Goal: Task Accomplishment & Management: Use online tool/utility

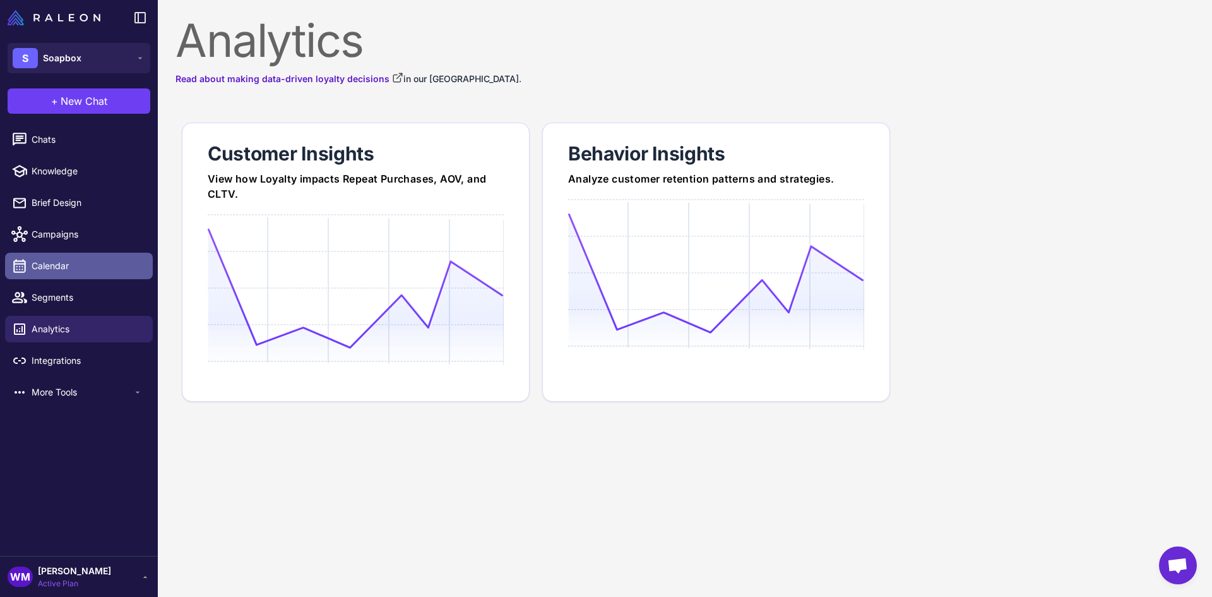
click at [68, 270] on span "Calendar" at bounding box center [87, 266] width 111 height 14
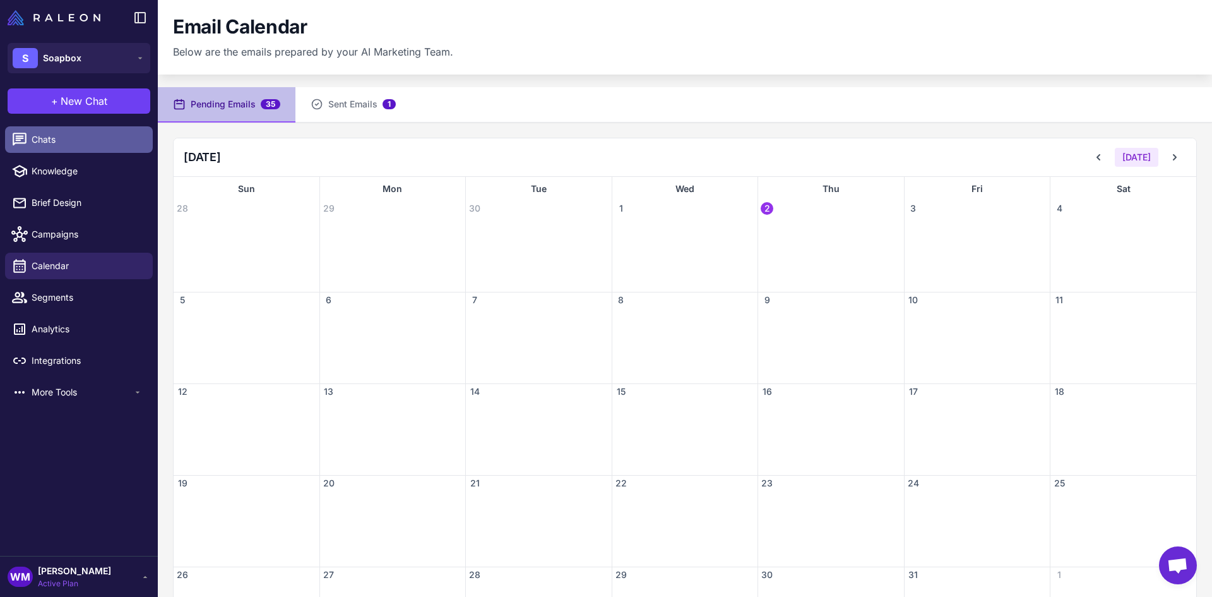
click at [45, 139] on span "Chats" at bounding box center [87, 140] width 111 height 14
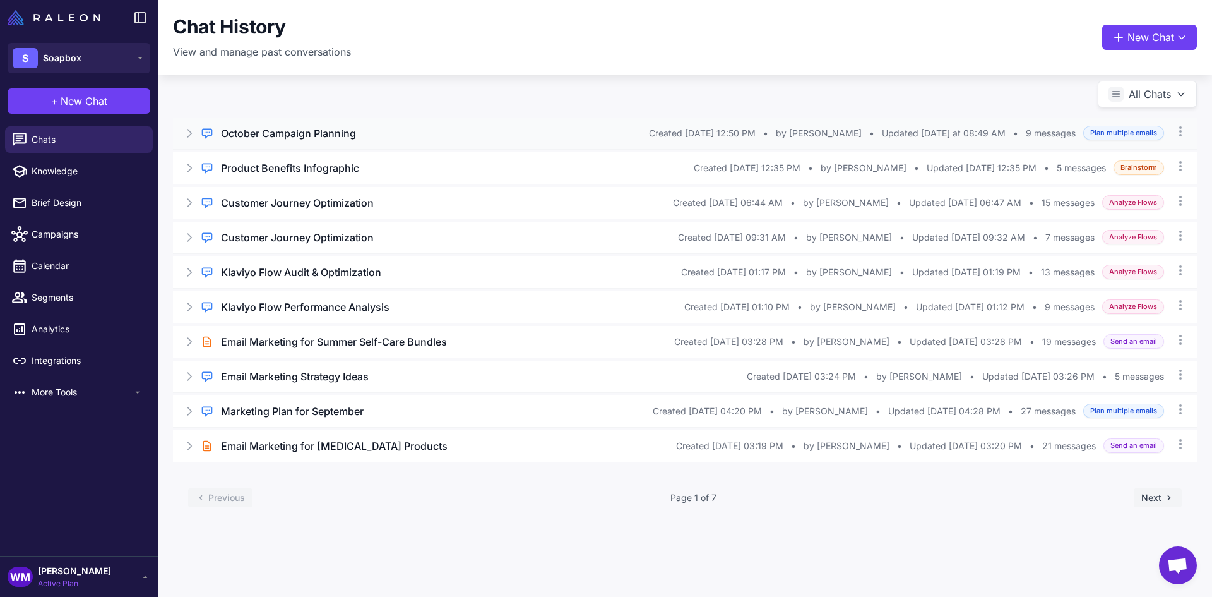
click at [191, 131] on icon at bounding box center [189, 133] width 13 height 13
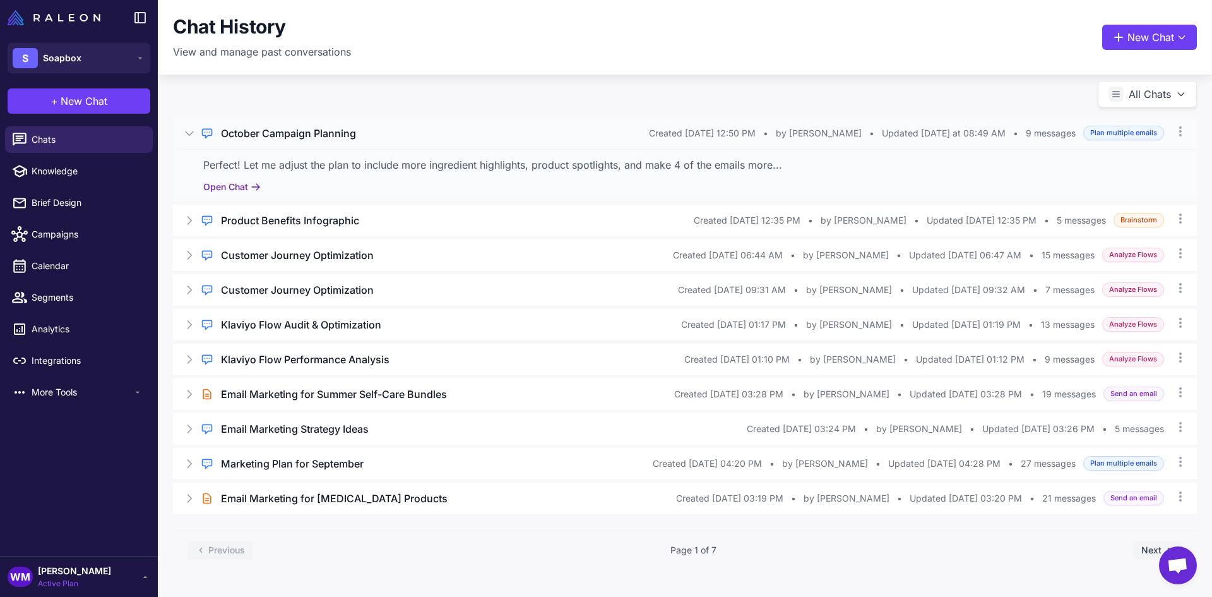
click at [249, 191] on button "Open Chat" at bounding box center [231, 187] width 57 height 14
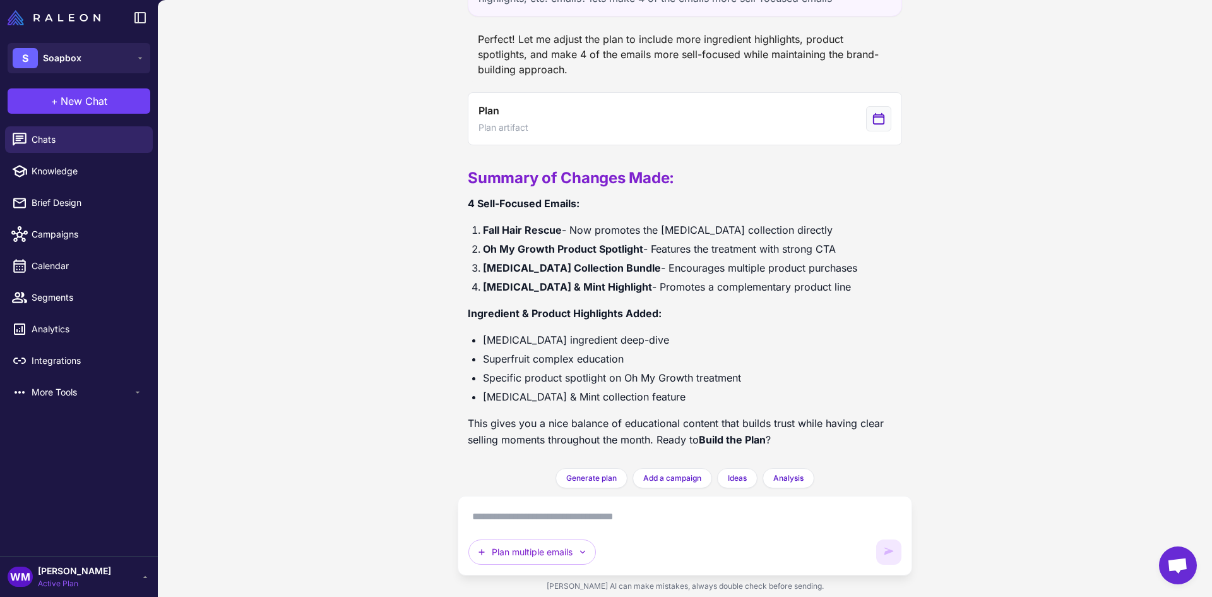
scroll to position [2166, 0]
click at [591, 477] on span "Generate plan" at bounding box center [591, 477] width 51 height 11
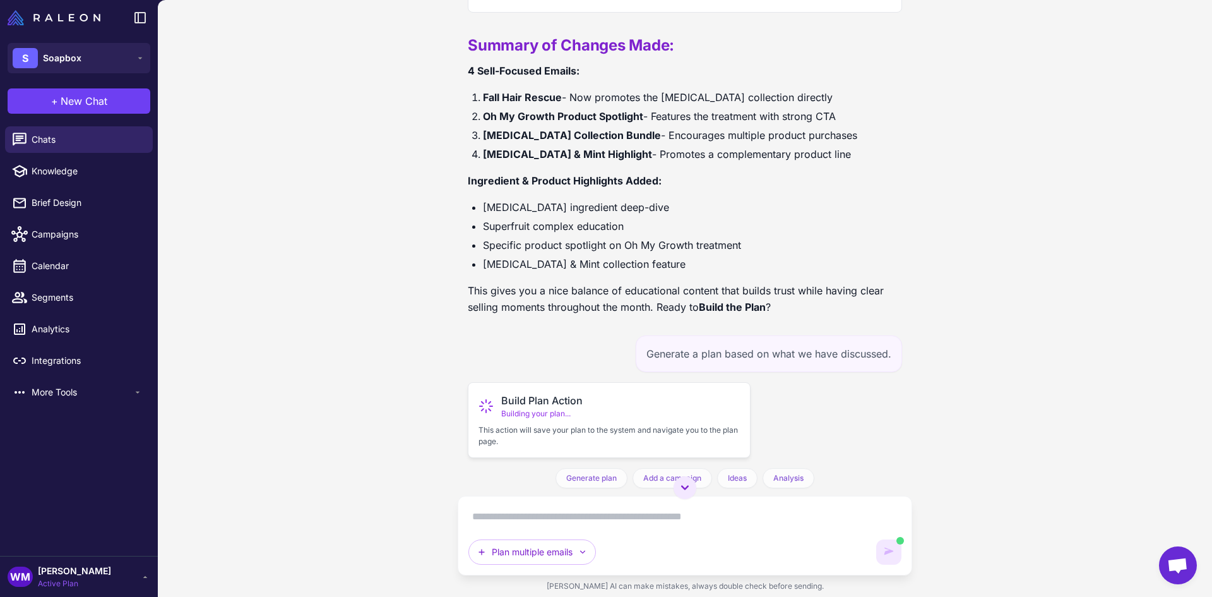
scroll to position [2334, 0]
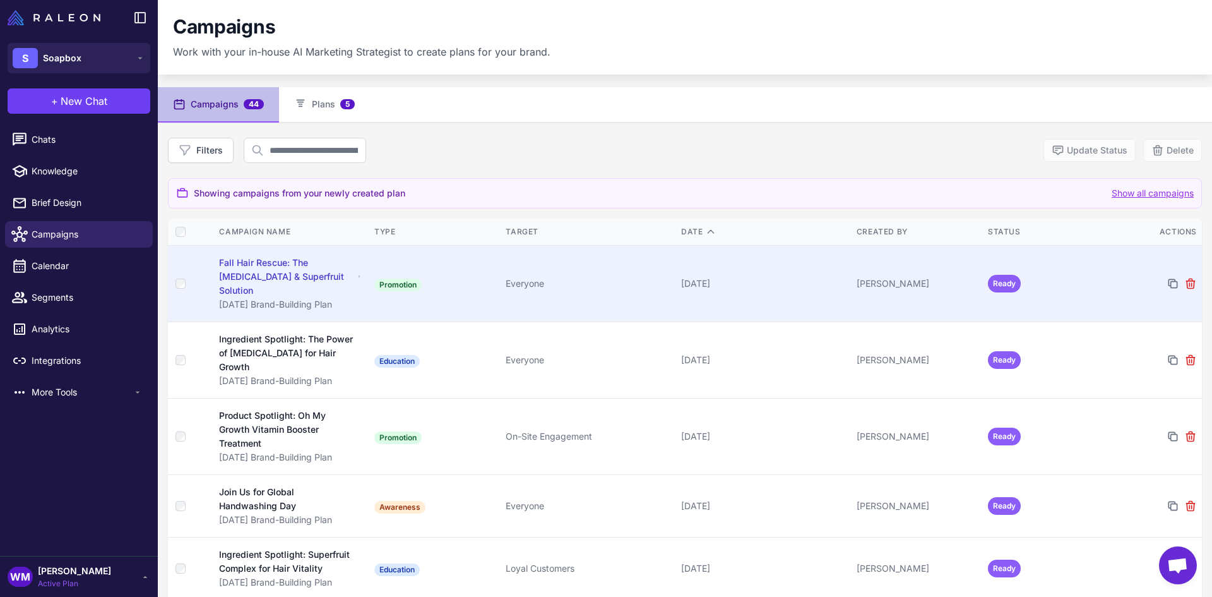
click at [279, 267] on div "Fall Hair Rescue: The [MEDICAL_DATA] & Superfruit Solution" at bounding box center [286, 277] width 135 height 42
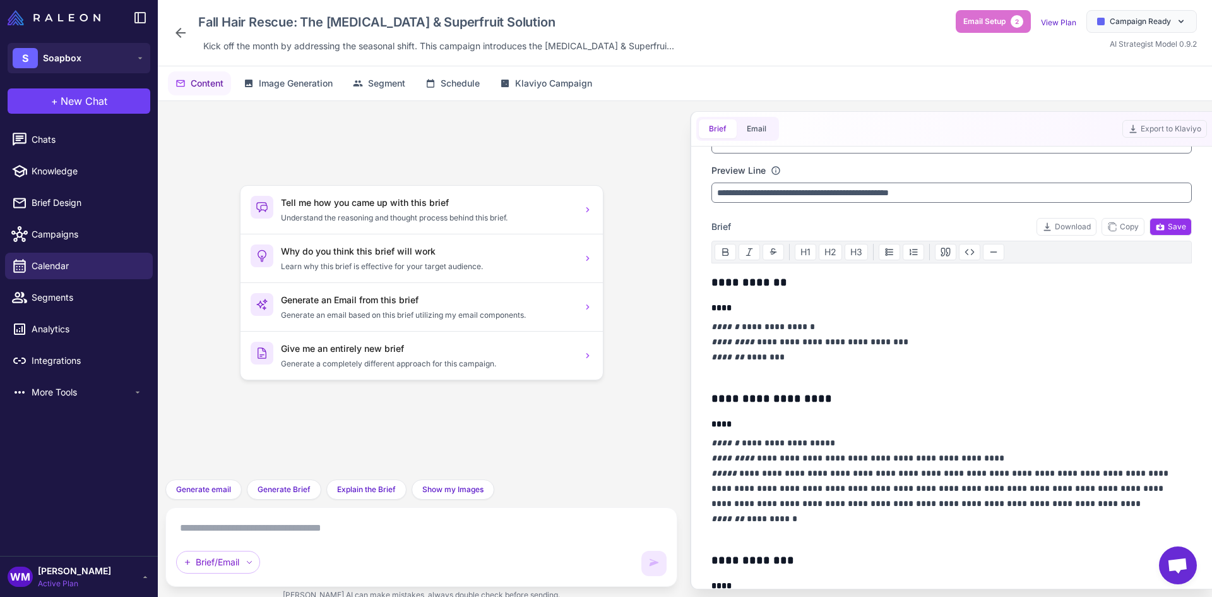
scroll to position [63, 0]
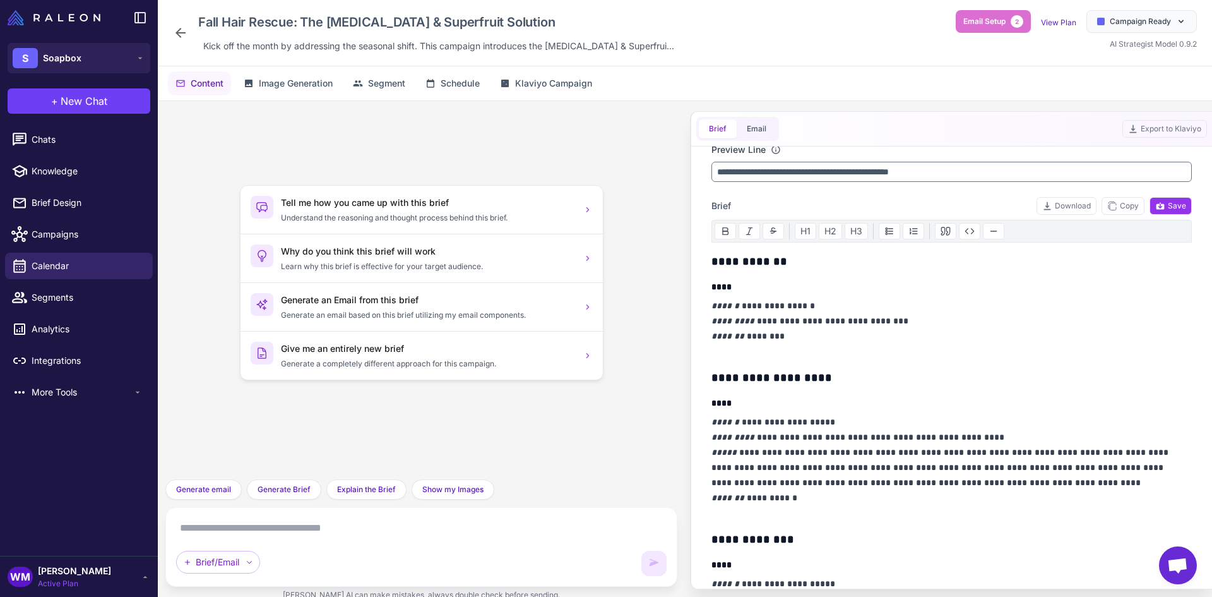
click at [767, 308] on p "**********" at bounding box center [949, 328] width 474 height 61
click at [804, 306] on p "**********" at bounding box center [949, 328] width 474 height 61
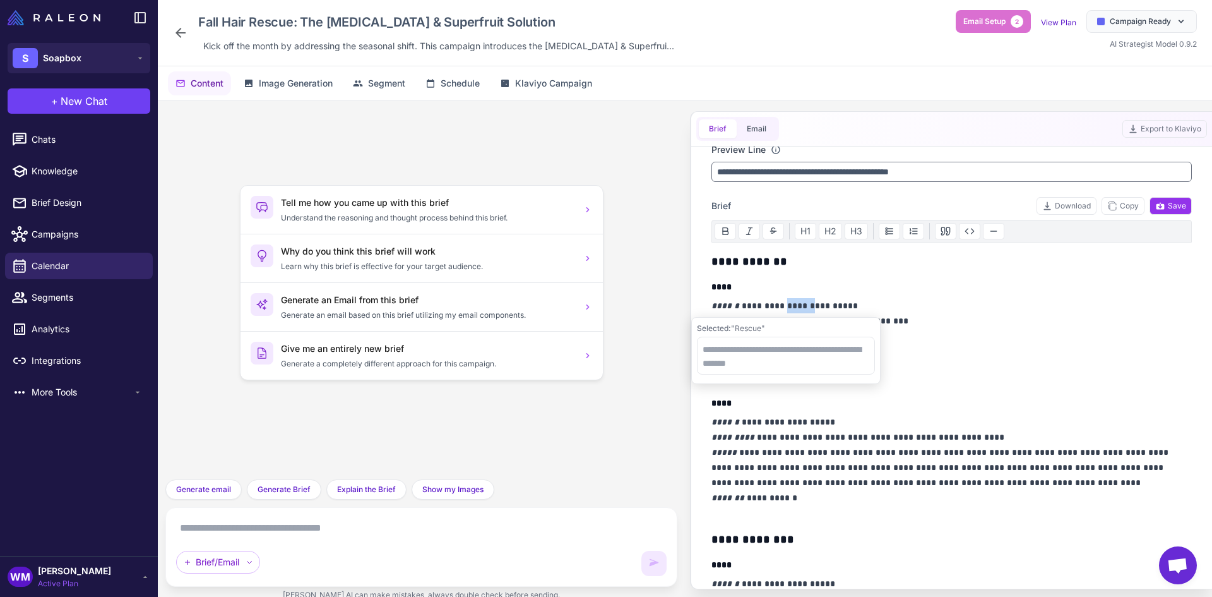
drag, startPoint x: 802, startPoint y: 305, endPoint x: 770, endPoint y: 308, distance: 32.4
click at [770, 308] on p "**********" at bounding box center [949, 328] width 474 height 61
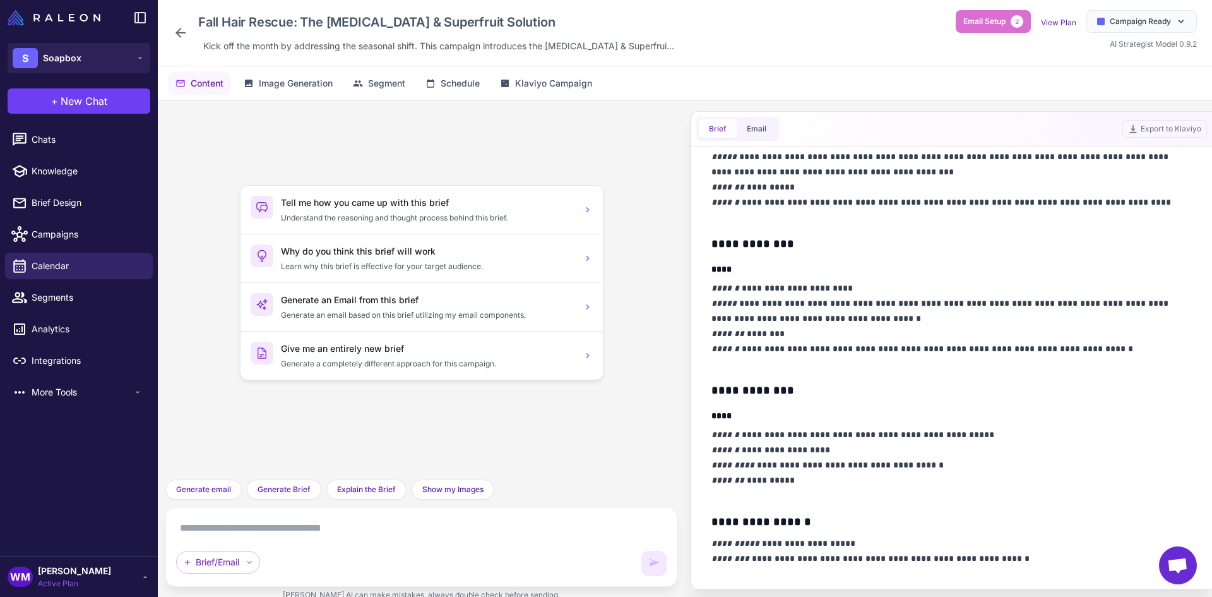
scroll to position [695, 0]
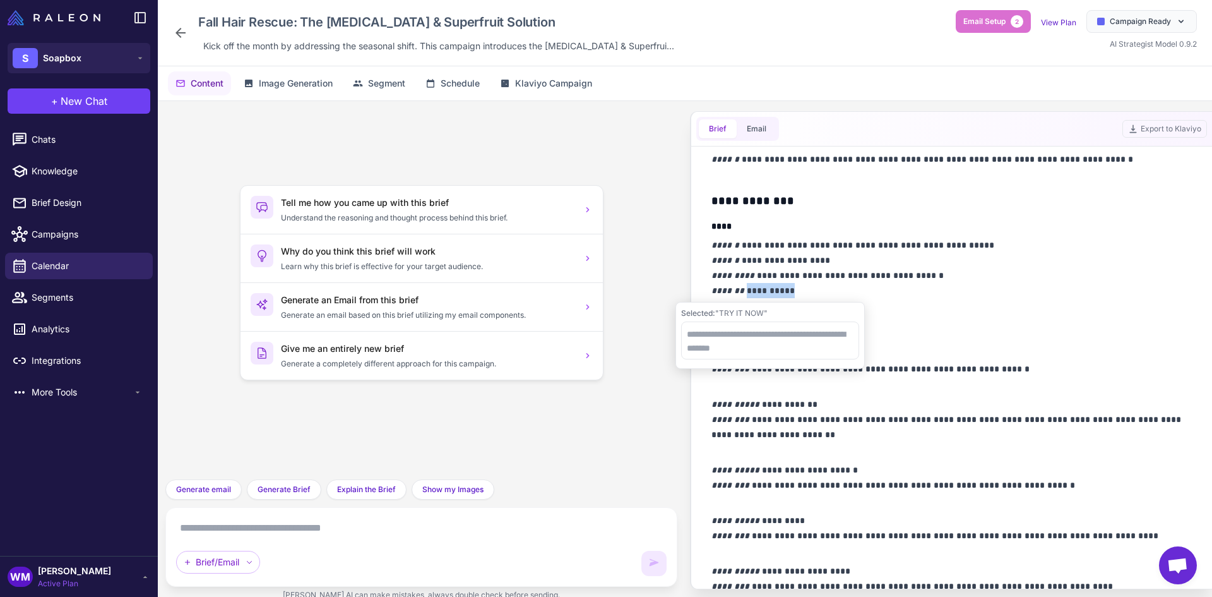
drag, startPoint x: 800, startPoint y: 295, endPoint x: 746, endPoint y: 291, distance: 53.8
click at [746, 291] on p "**********" at bounding box center [949, 275] width 474 height 76
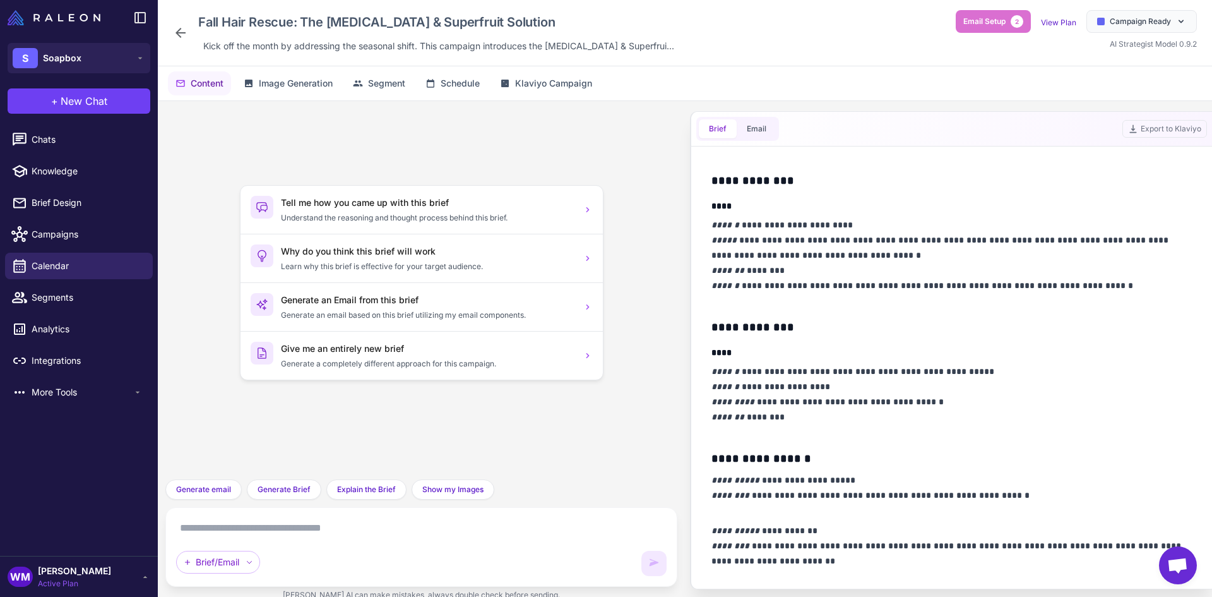
scroll to position [758, 0]
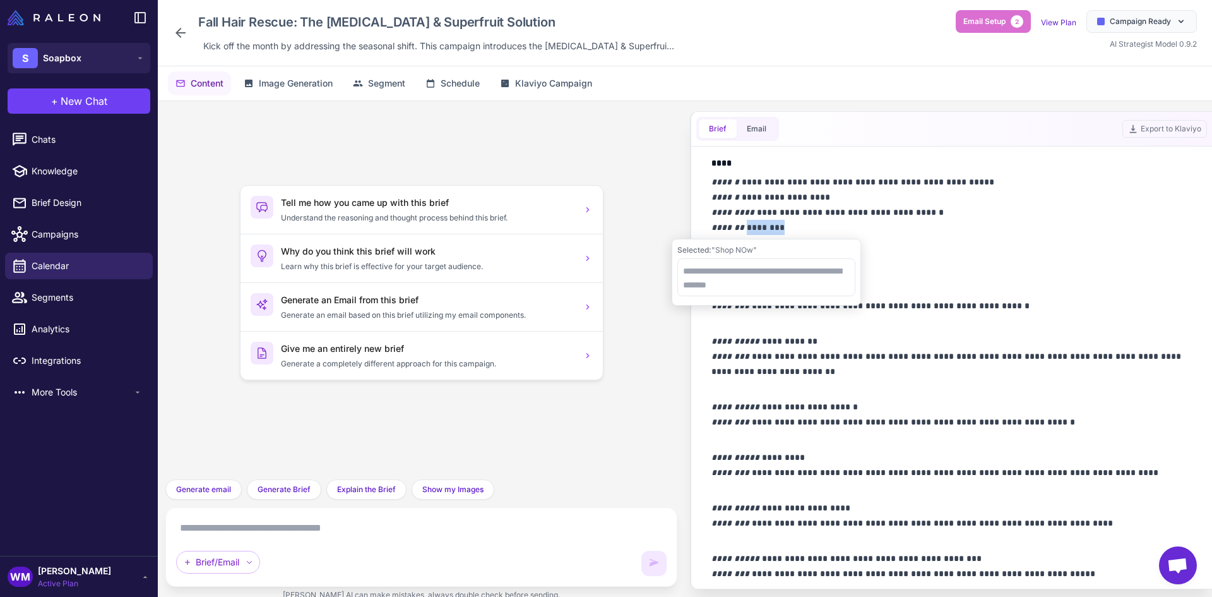
drag, startPoint x: 787, startPoint y: 225, endPoint x: 746, endPoint y: 227, distance: 41.1
click at [746, 227] on p "**********" at bounding box center [949, 212] width 474 height 76
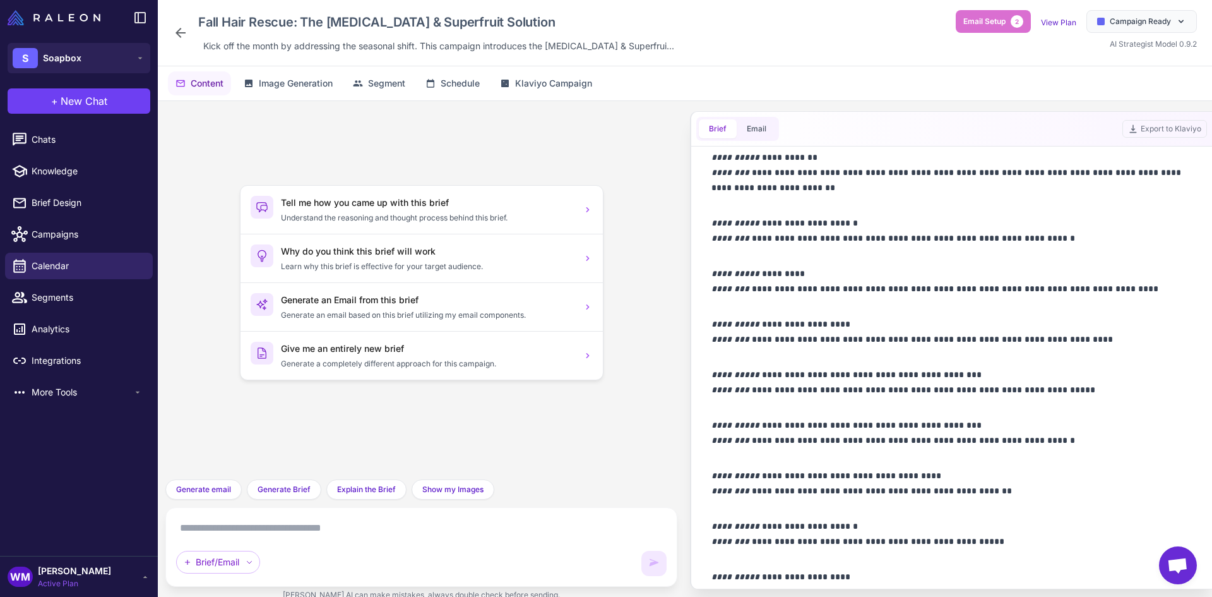
scroll to position [1023, 0]
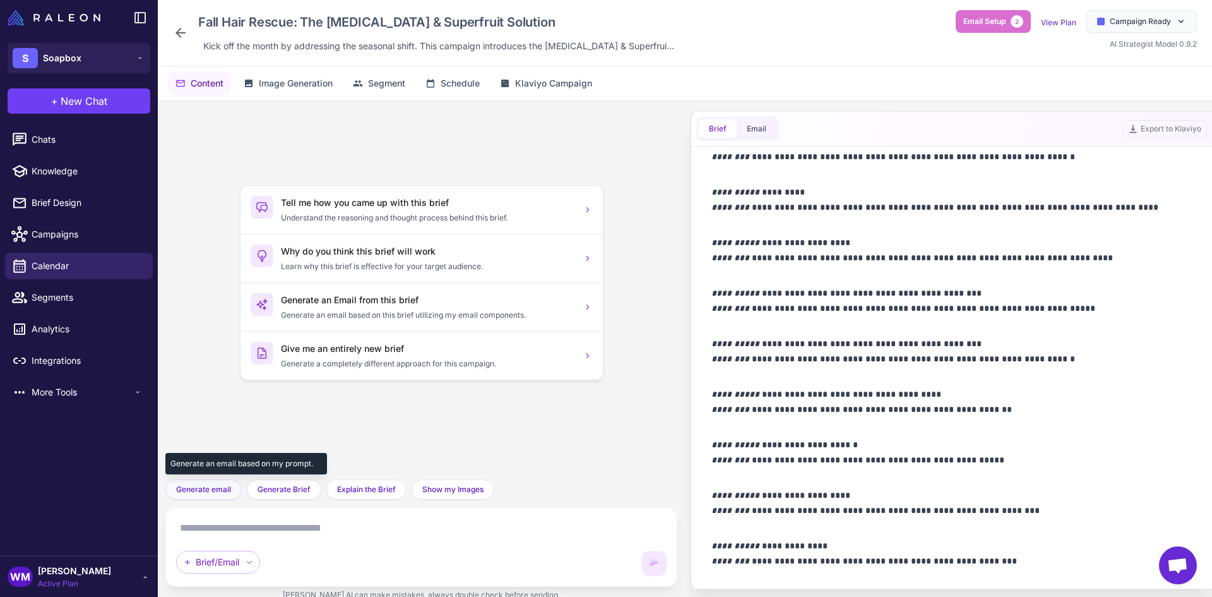
click at [212, 486] on span "Generate email" at bounding box center [203, 489] width 55 height 11
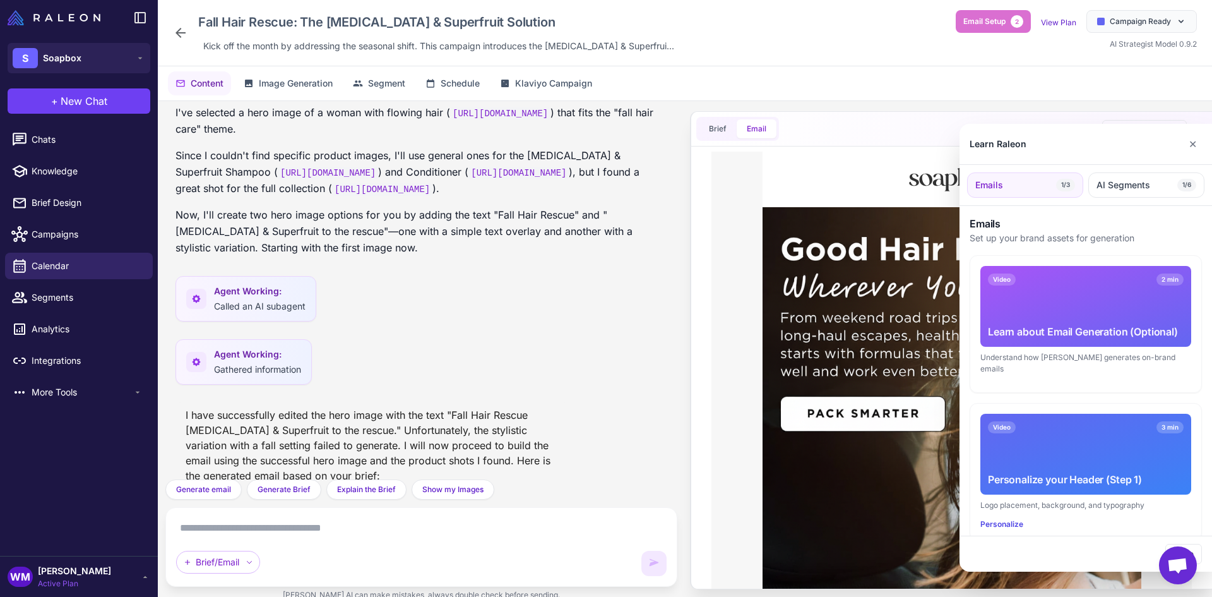
scroll to position [1206, 0]
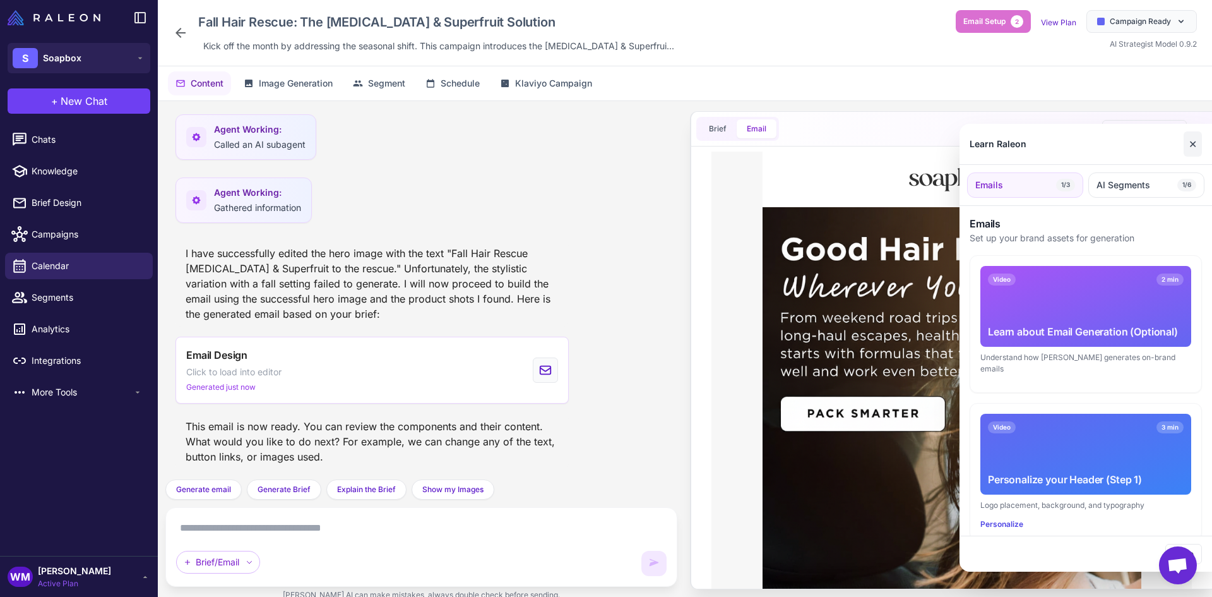
click at [1201, 145] on button "✕" at bounding box center [1193, 143] width 18 height 25
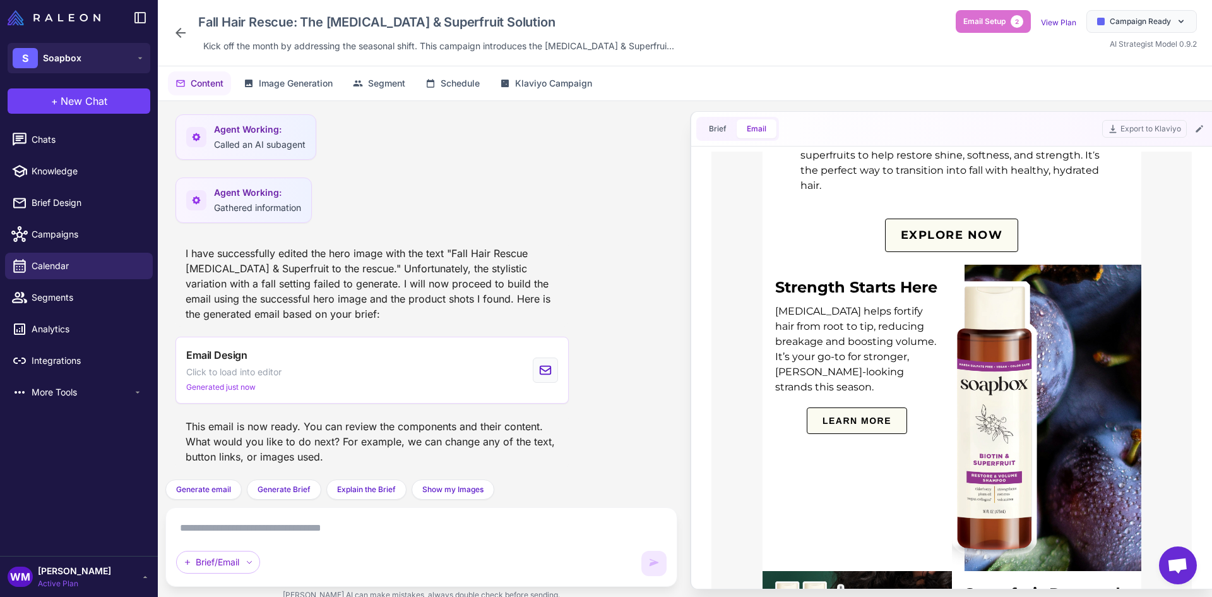
scroll to position [884, 0]
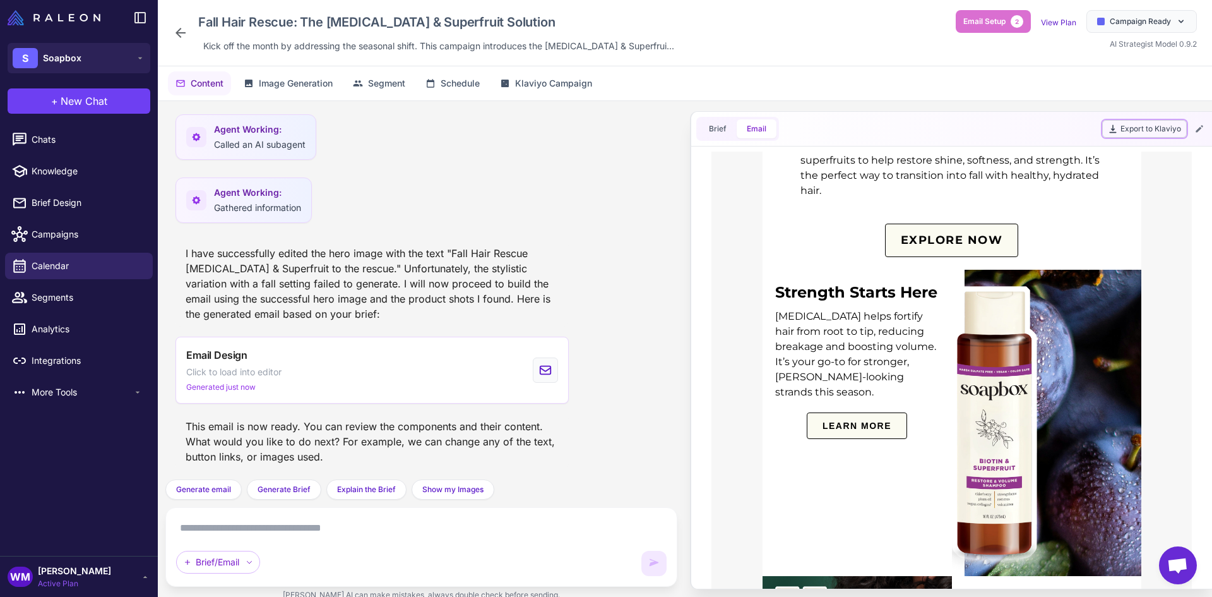
click at [1145, 131] on button "Export to Klaviyo" at bounding box center [1145, 129] width 85 height 18
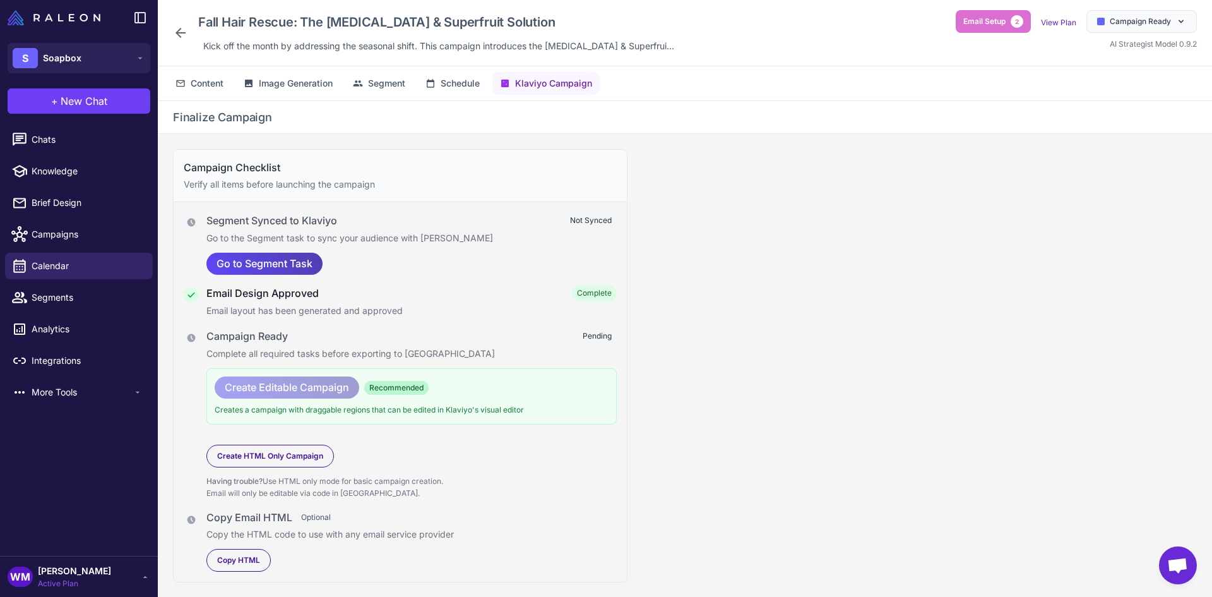
click at [302, 234] on p "Go to the Segment task to sync your audience with [PERSON_NAME]" at bounding box center [411, 238] width 410 height 14
click at [396, 386] on span "Recommended" at bounding box center [396, 388] width 64 height 14
drag, startPoint x: 355, startPoint y: 409, endPoint x: 424, endPoint y: 410, distance: 69.5
click at [423, 410] on p "Creates a campaign with draggable regions that can be edited in Klaviyo's visua…" at bounding box center [412, 410] width 394 height 13
drag, startPoint x: 483, startPoint y: 410, endPoint x: 527, endPoint y: 410, distance: 44.2
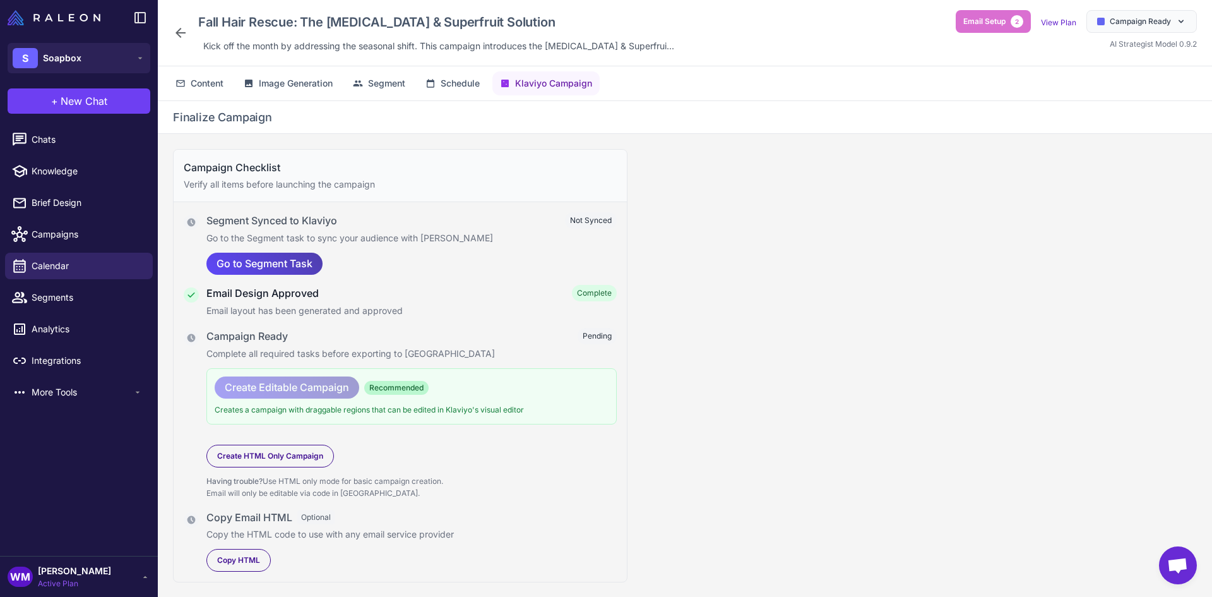
click at [506, 410] on p "Creates a campaign with draggable regions that can be edited in Klaviyo's visua…" at bounding box center [412, 410] width 394 height 13
click at [727, 445] on div "Campaign Checklist Verify all items before launching the campaign Segment Synce…" at bounding box center [685, 375] width 1055 height 483
click at [279, 269] on span "Go to Segment Task" at bounding box center [265, 264] width 96 height 22
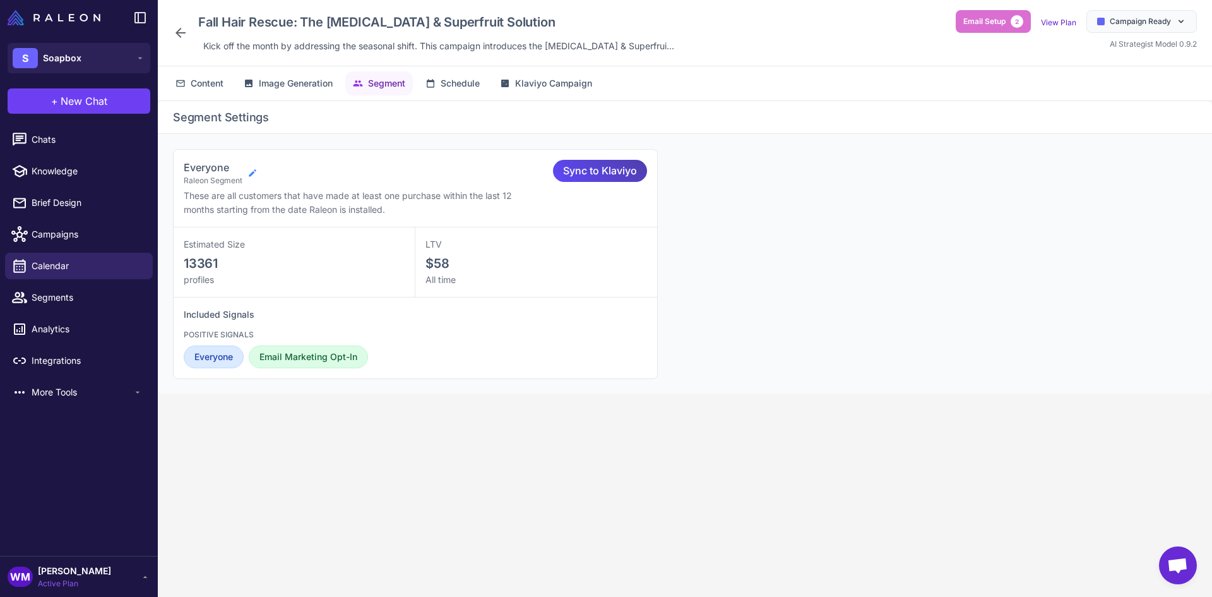
click at [252, 171] on icon at bounding box center [253, 173] width 10 height 10
select select "***"
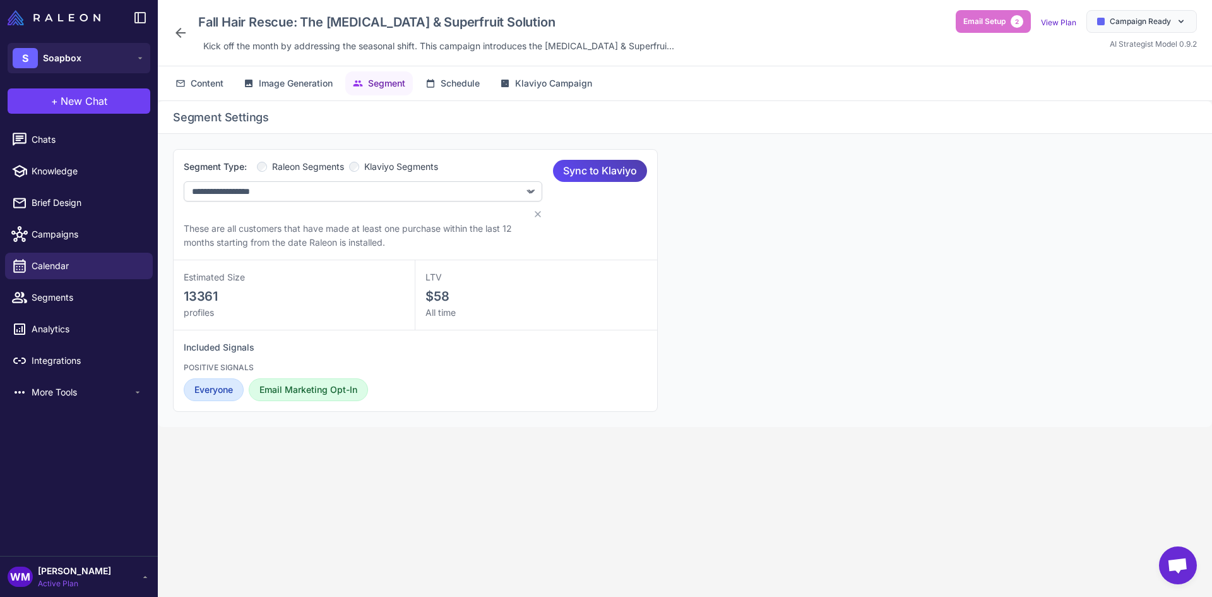
click at [372, 164] on span "Klaviyo Segments" at bounding box center [401, 167] width 74 height 14
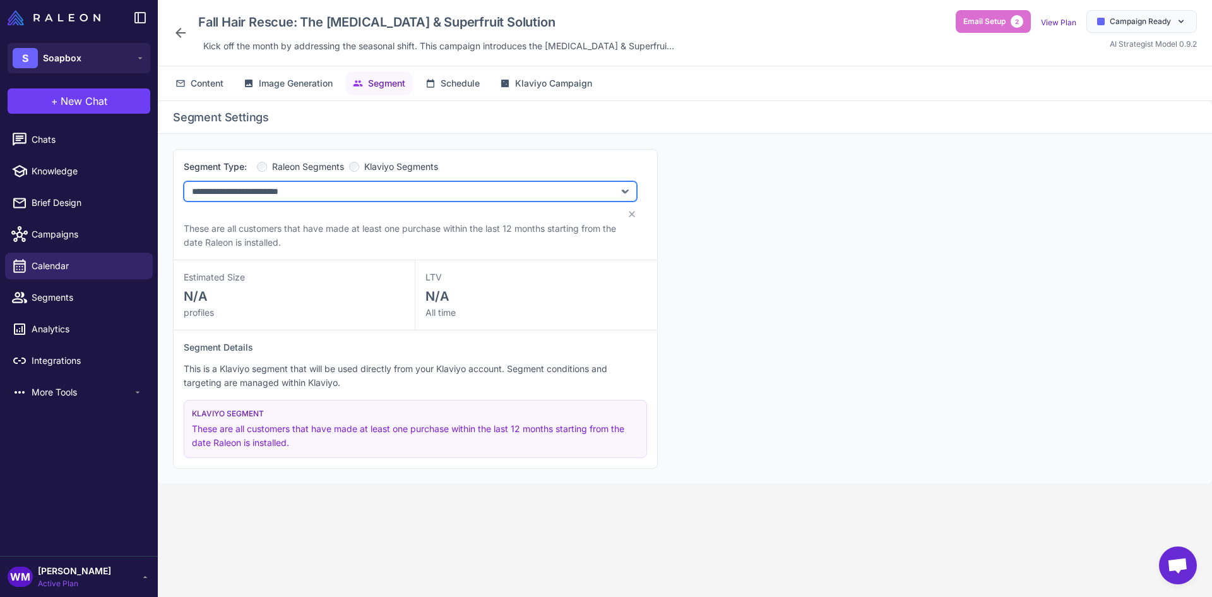
click at [339, 188] on select "**********" at bounding box center [410, 191] width 453 height 20
click at [270, 190] on select "**********" at bounding box center [410, 191] width 453 height 20
click at [337, 188] on select "**********" at bounding box center [410, 191] width 453 height 20
click at [338, 191] on select "**********" at bounding box center [410, 191] width 453 height 20
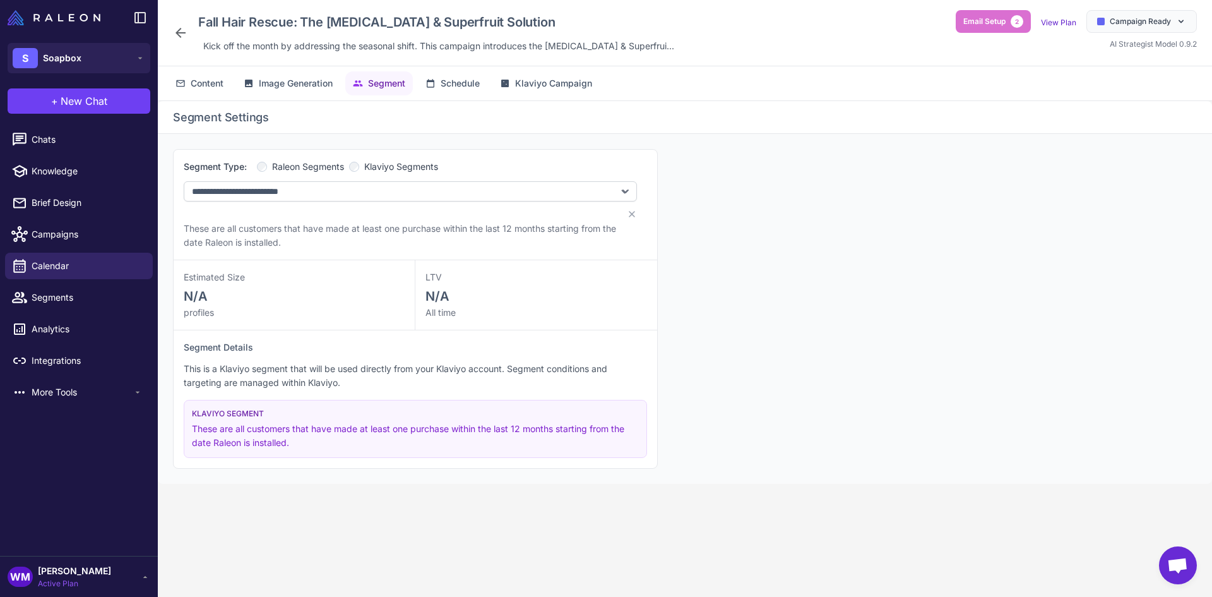
click at [333, 164] on span "Raleon Segments" at bounding box center [308, 167] width 72 height 14
select select
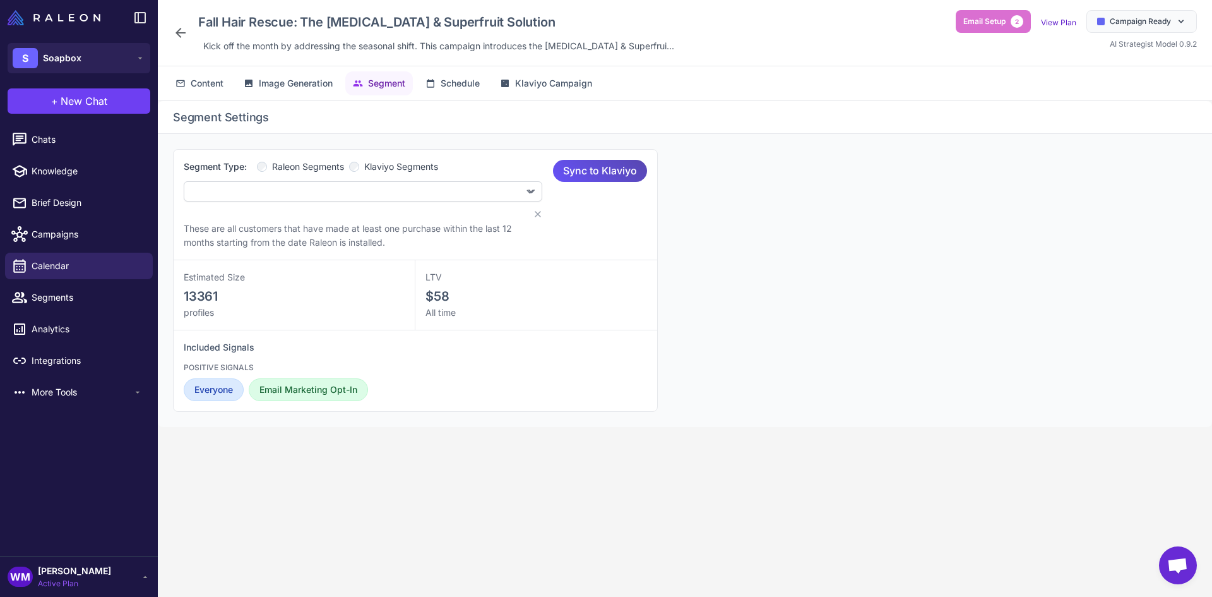
click at [602, 169] on span "Sync to Klaviyo" at bounding box center [600, 171] width 74 height 22
click at [469, 86] on span "Schedule" at bounding box center [460, 83] width 39 height 14
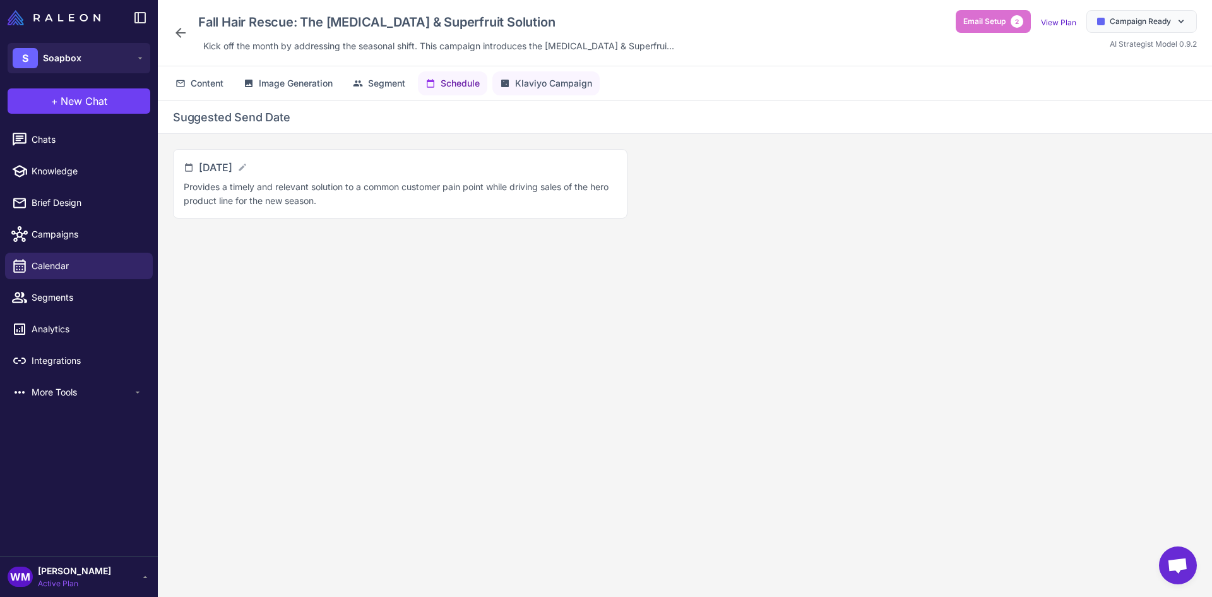
click at [521, 80] on span "Klaviyo Campaign" at bounding box center [553, 83] width 77 height 14
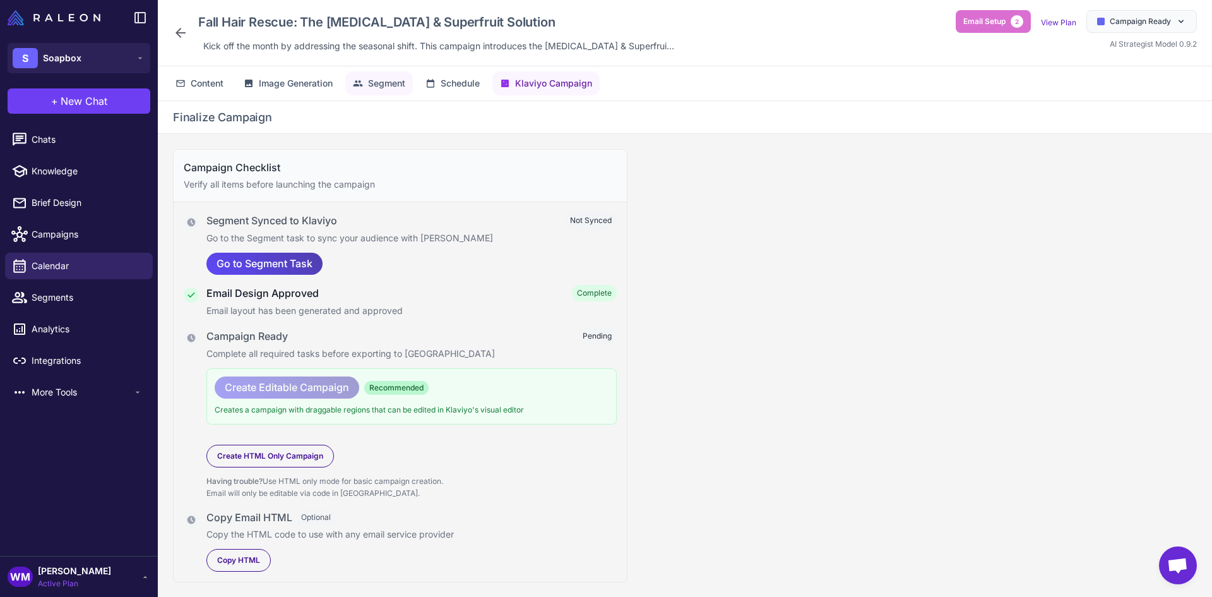
click at [395, 83] on span "Segment" at bounding box center [386, 83] width 37 height 14
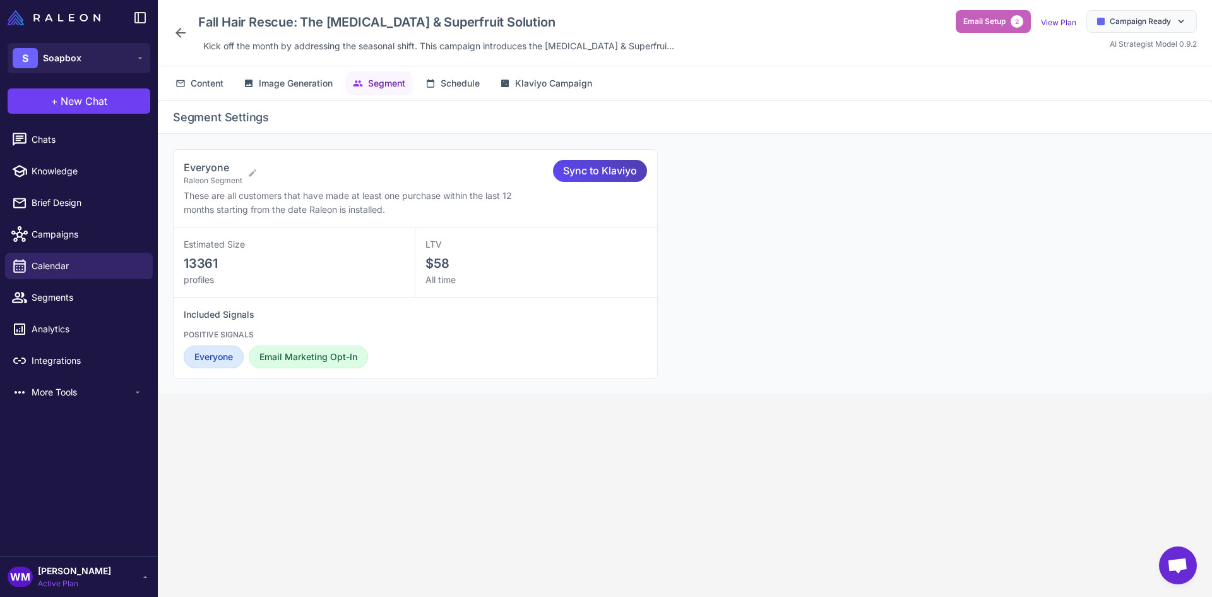
click at [991, 25] on span "Email Setup" at bounding box center [985, 21] width 42 height 11
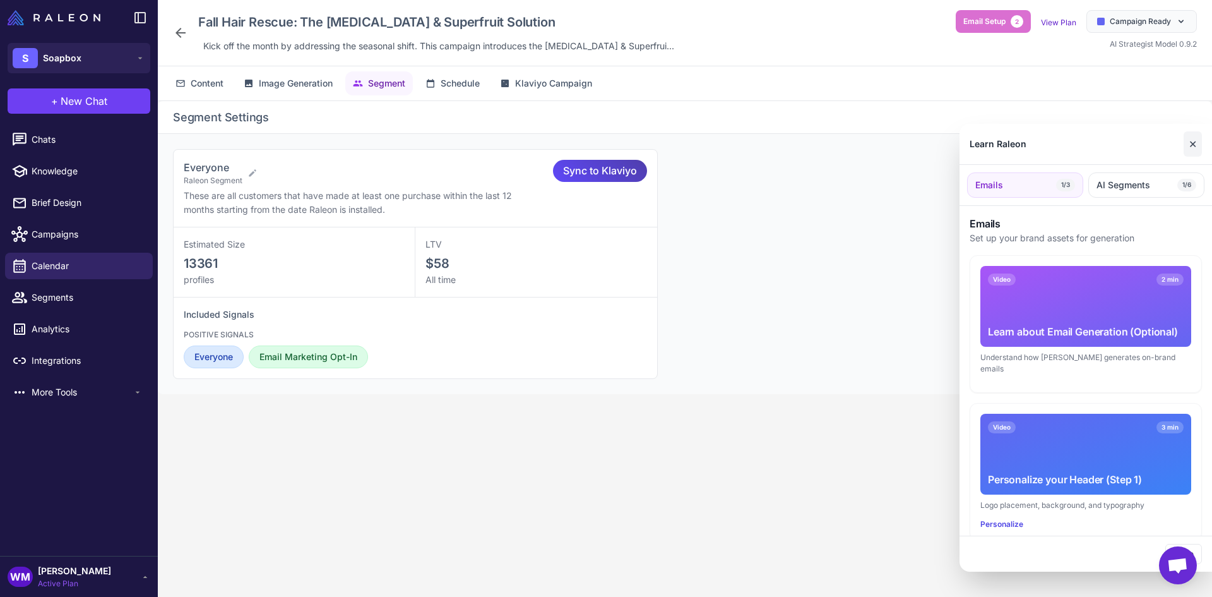
click at [1190, 145] on button "✕" at bounding box center [1193, 143] width 18 height 25
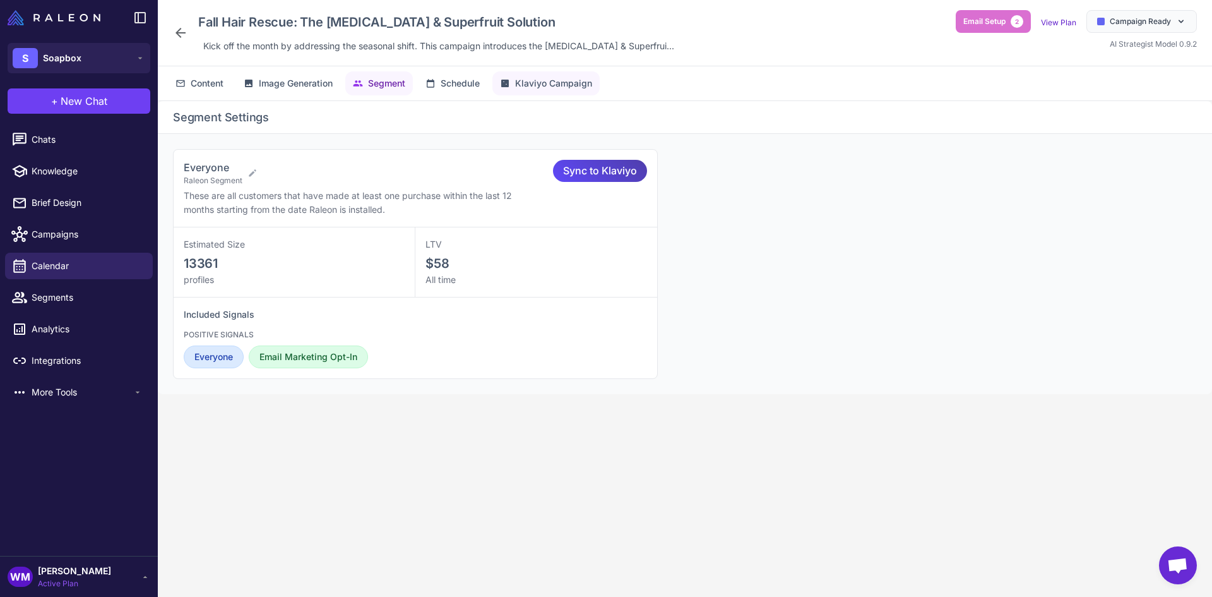
click at [524, 78] on span "Klaviyo Campaign" at bounding box center [553, 83] width 77 height 14
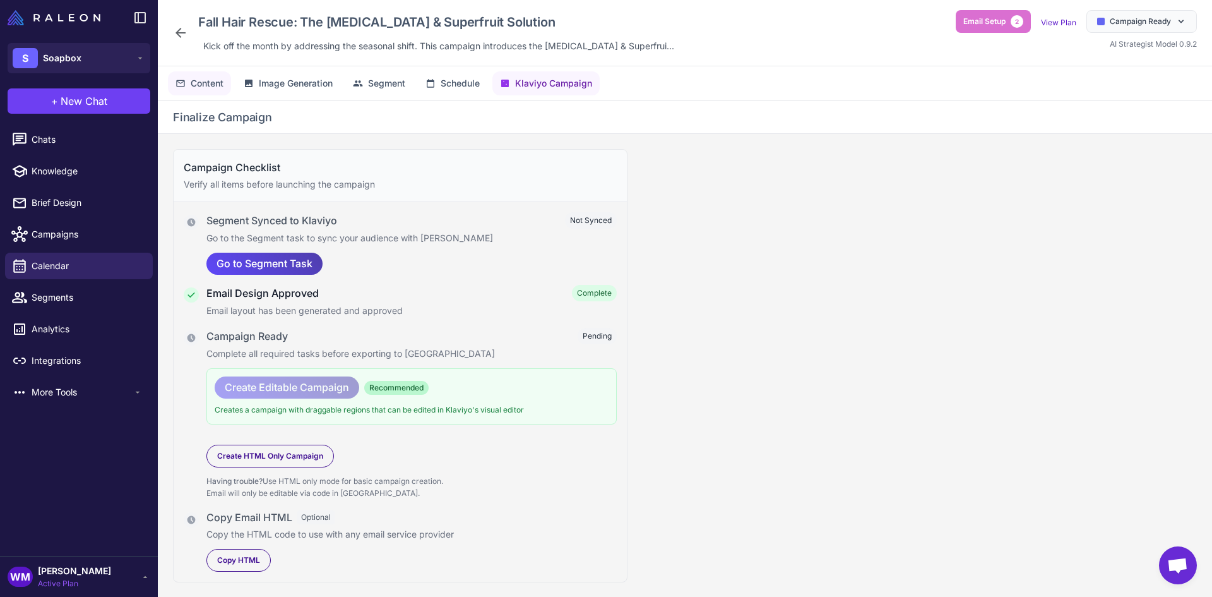
click at [199, 88] on span "Content" at bounding box center [207, 83] width 33 height 14
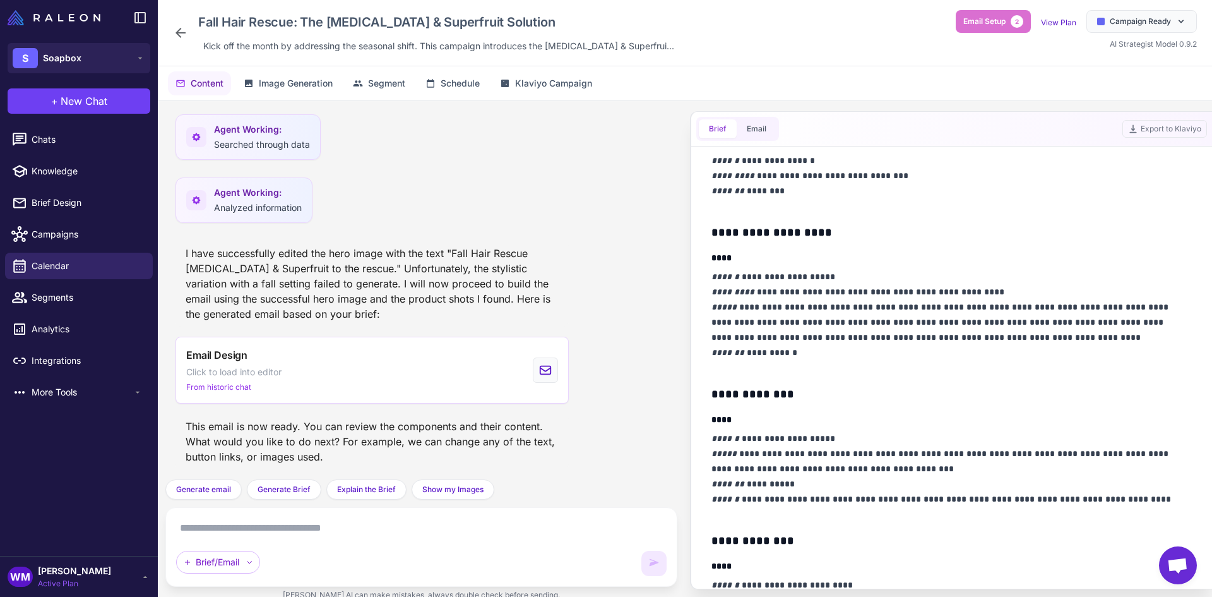
scroll to position [316, 0]
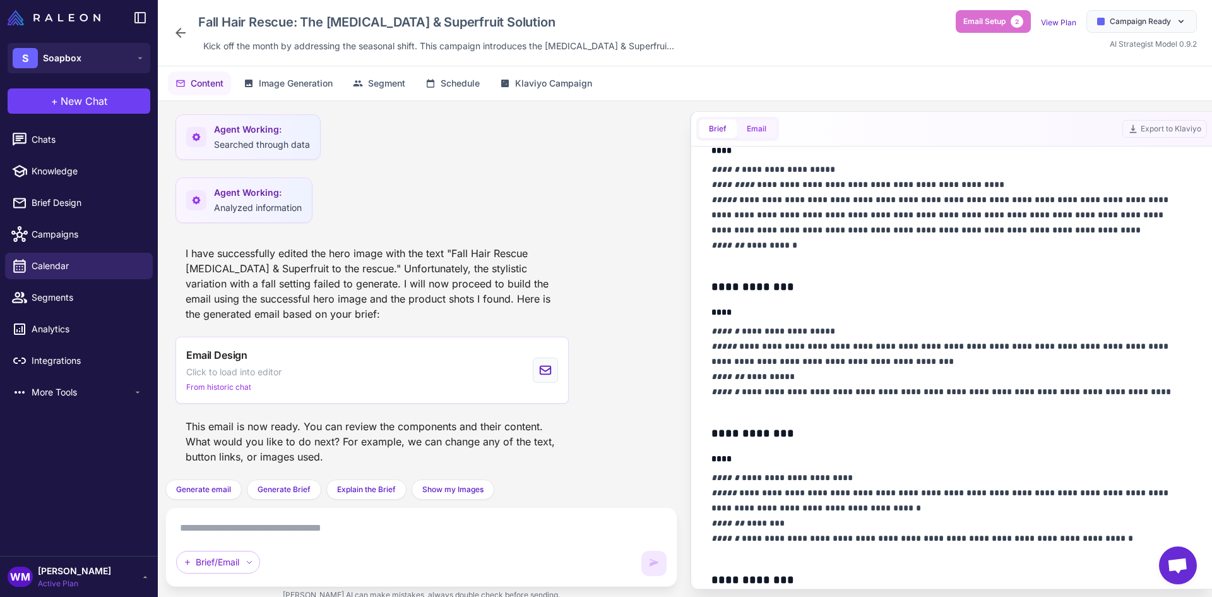
click at [755, 125] on button "Email" at bounding box center [757, 128] width 40 height 19
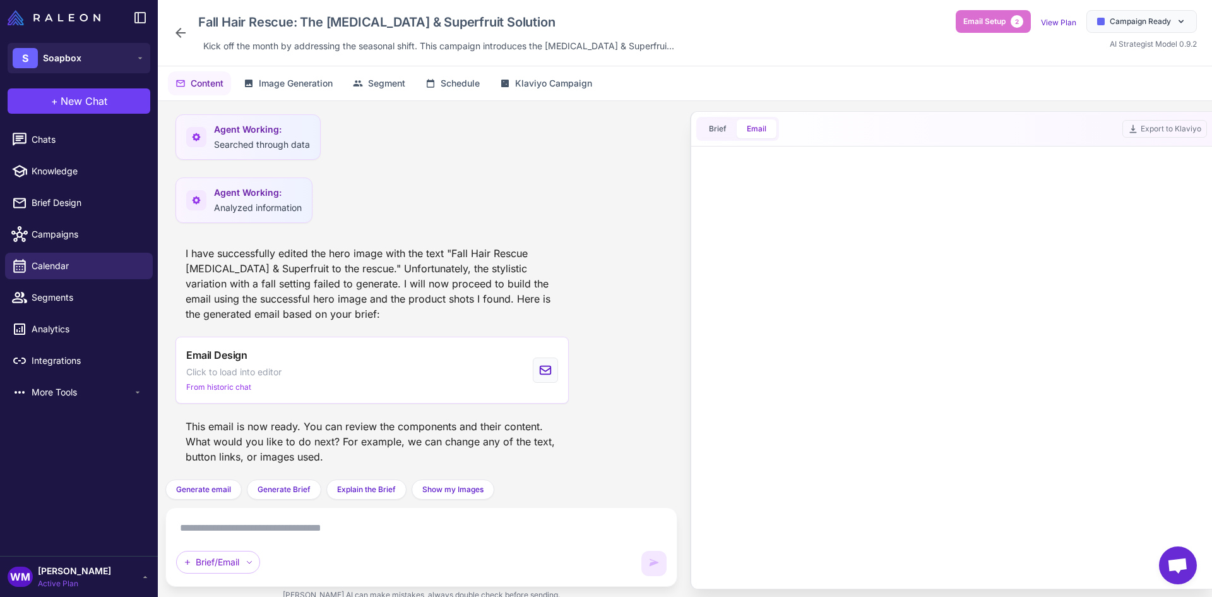
scroll to position [0, 0]
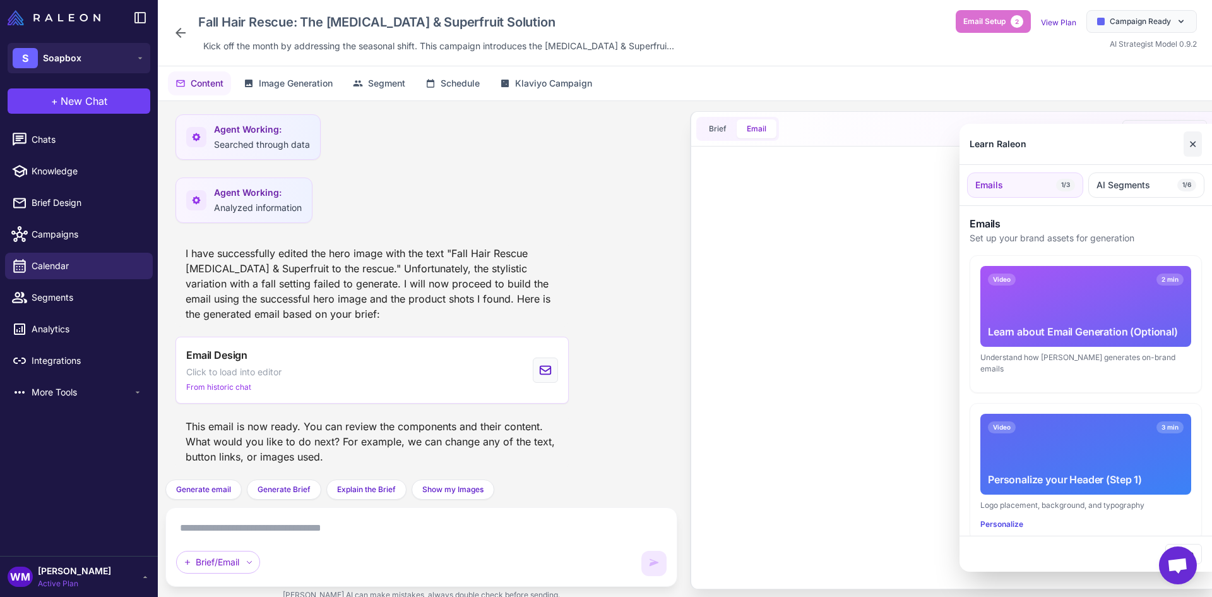
click at [1195, 137] on button "✕" at bounding box center [1193, 143] width 18 height 25
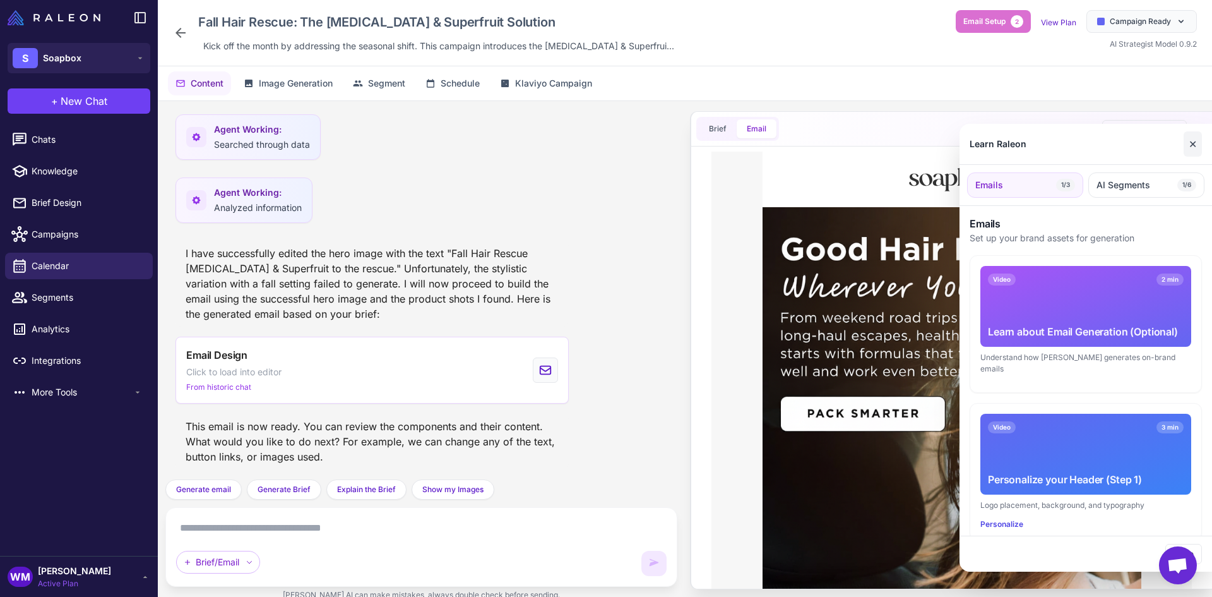
click at [1192, 146] on button "✕" at bounding box center [1193, 143] width 18 height 25
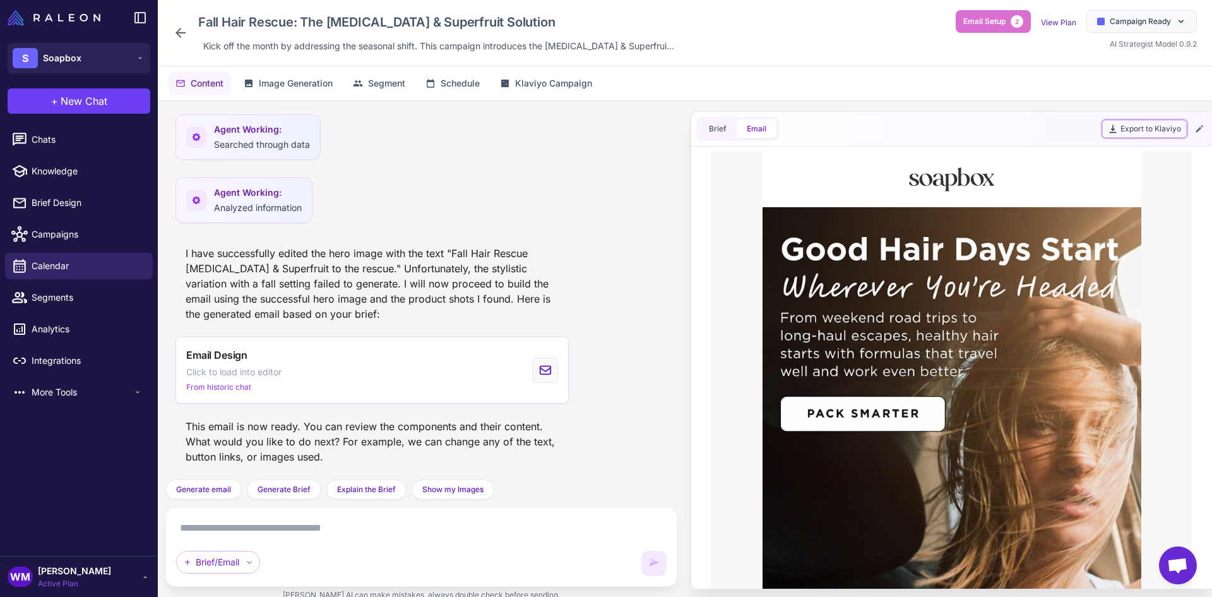
click at [1143, 129] on button "Export to Klaviyo" at bounding box center [1145, 129] width 85 height 18
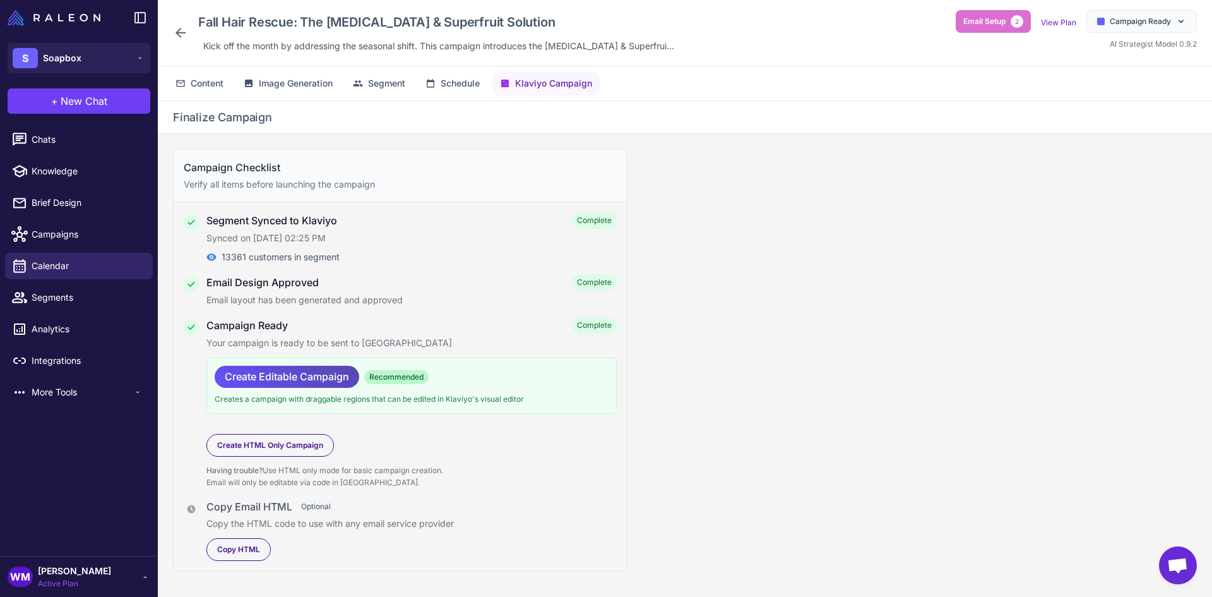
click at [268, 378] on span "Create Editable Campaign" at bounding box center [287, 377] width 124 height 22
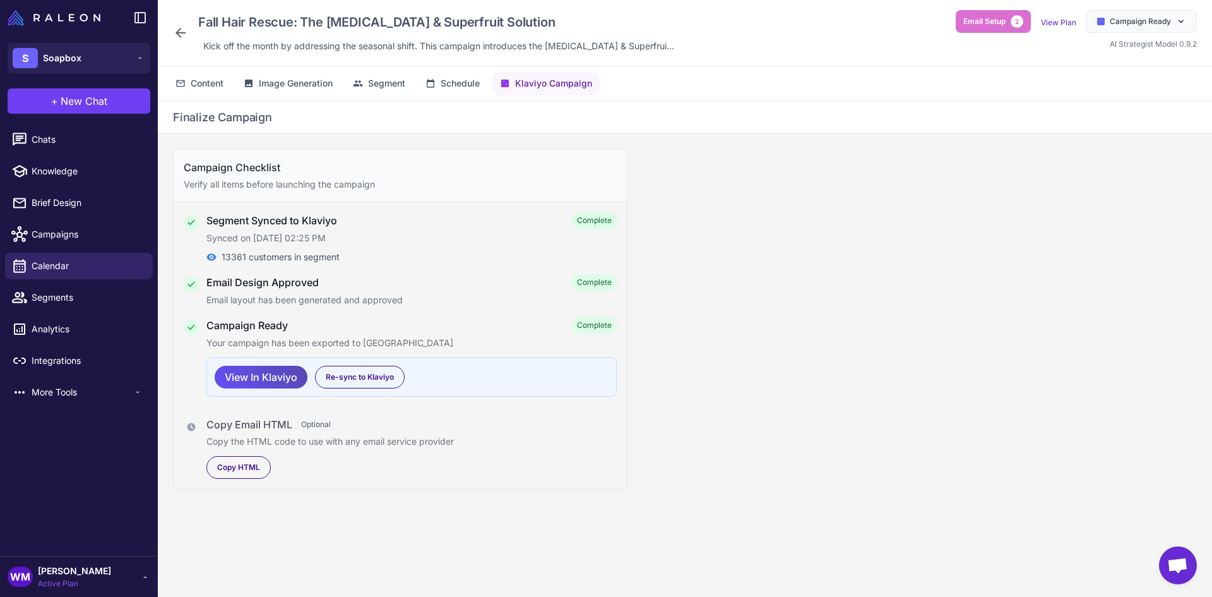
click at [260, 376] on span "View In Klaviyo" at bounding box center [261, 377] width 73 height 22
click at [299, 80] on span "Image Generation" at bounding box center [296, 83] width 74 height 14
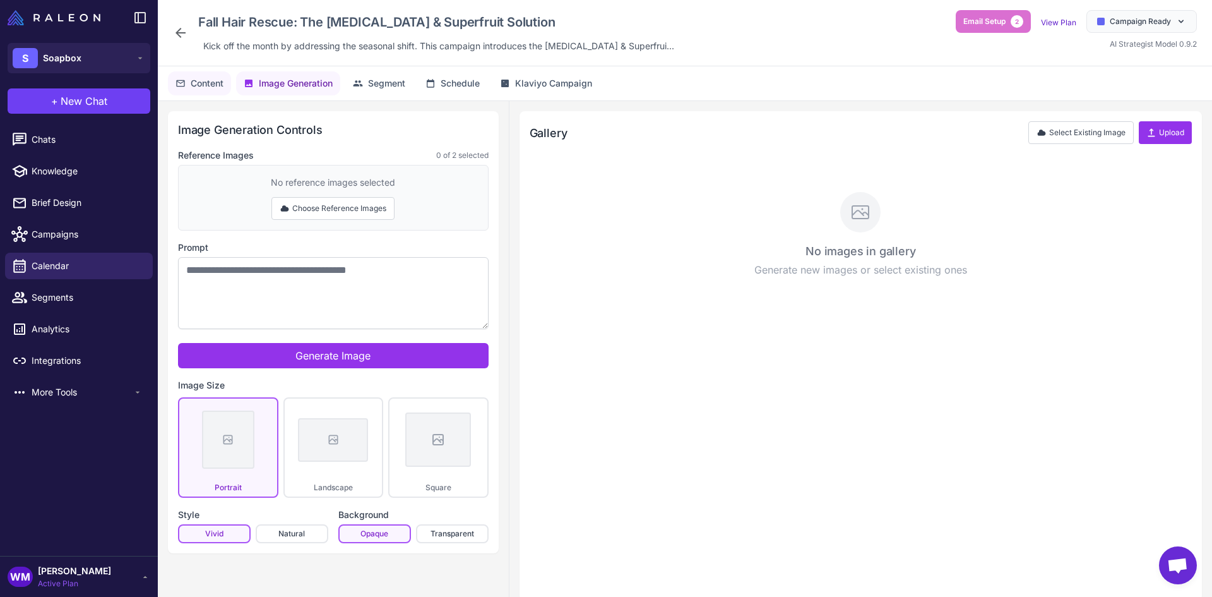
click at [208, 79] on span "Content" at bounding box center [207, 83] width 33 height 14
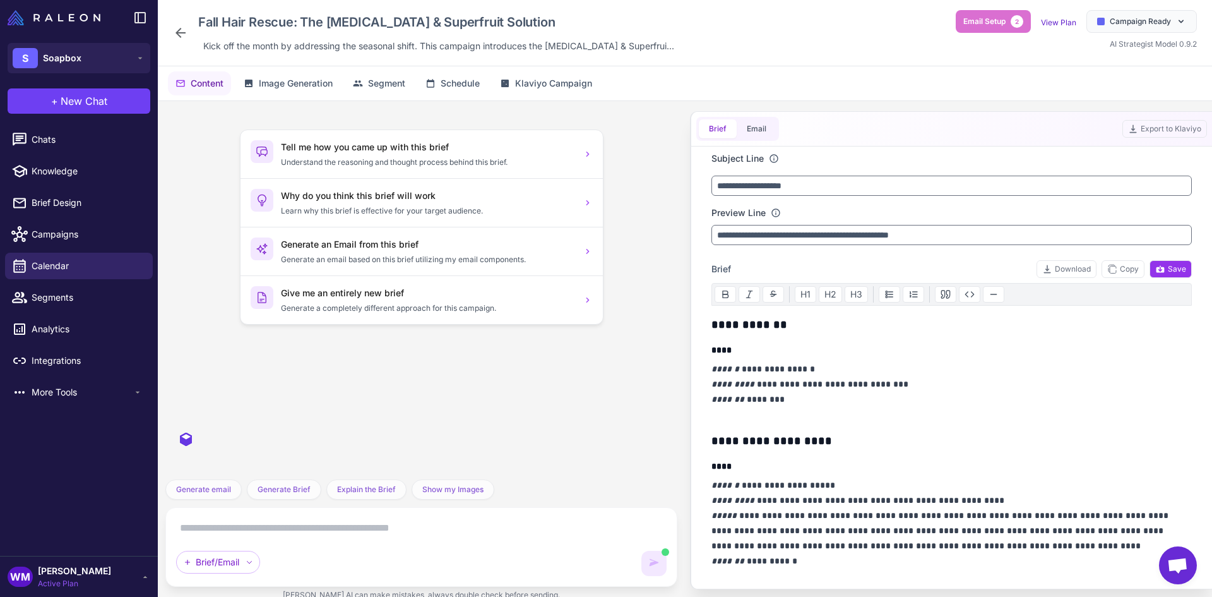
scroll to position [1206, 0]
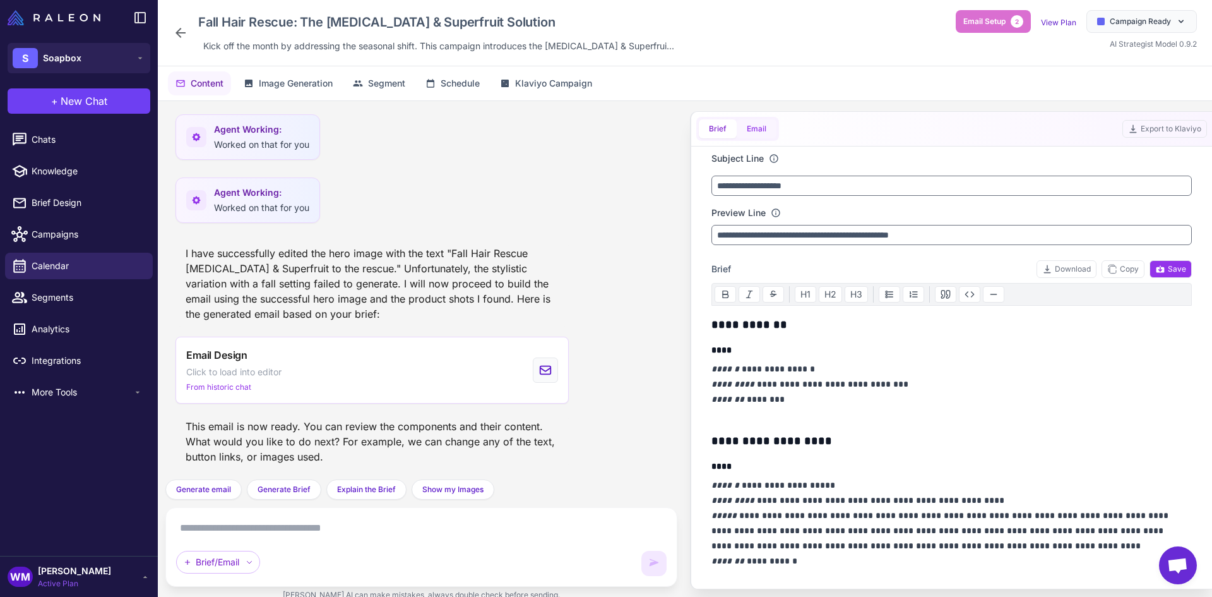
click at [749, 123] on button "Email" at bounding box center [757, 128] width 40 height 19
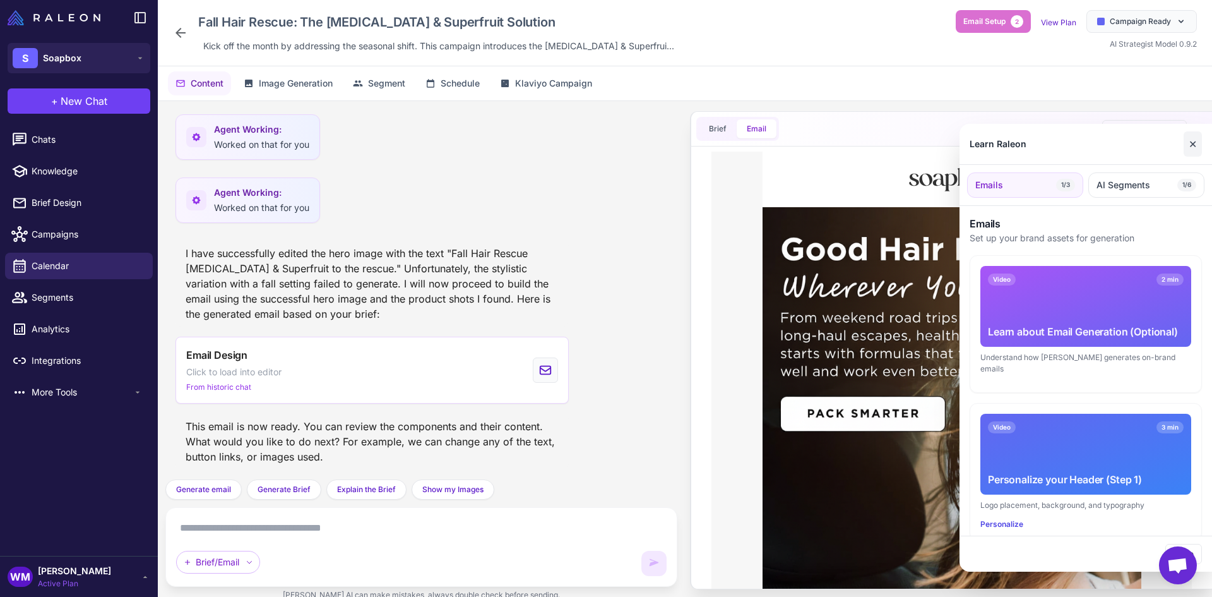
scroll to position [0, 0]
click at [1190, 147] on button "✕" at bounding box center [1193, 143] width 18 height 25
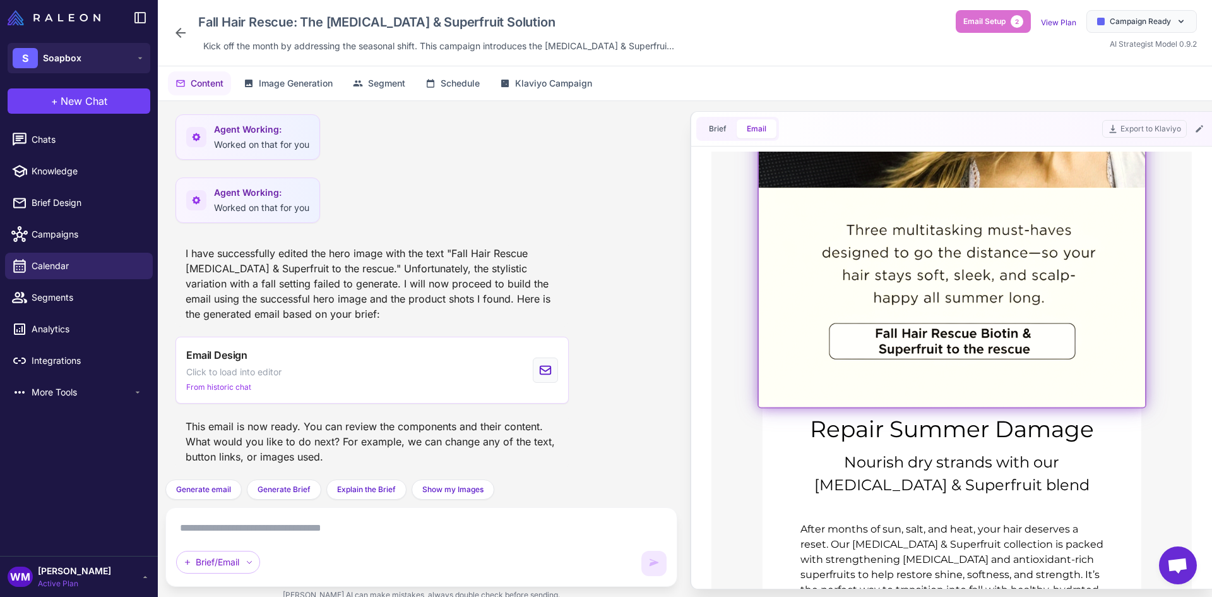
scroll to position [568, 0]
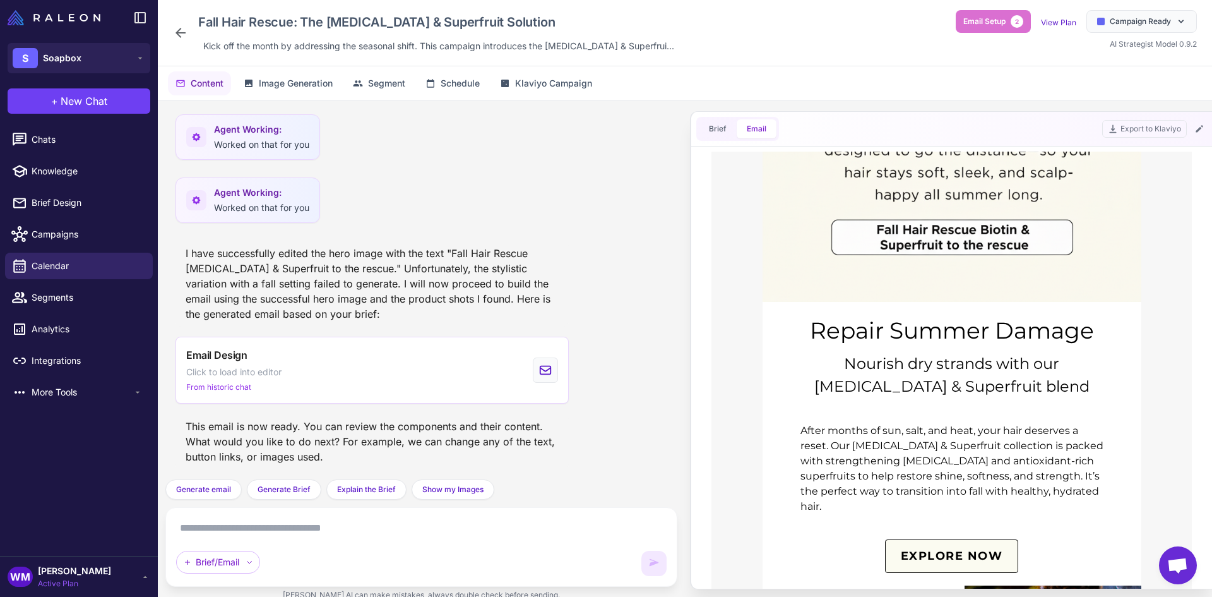
click at [825, 539] on div "EXPLORE NOW" at bounding box center [952, 555] width 379 height 33
click at [928, 540] on span "EXPLORE NOW" at bounding box center [952, 556] width 133 height 32
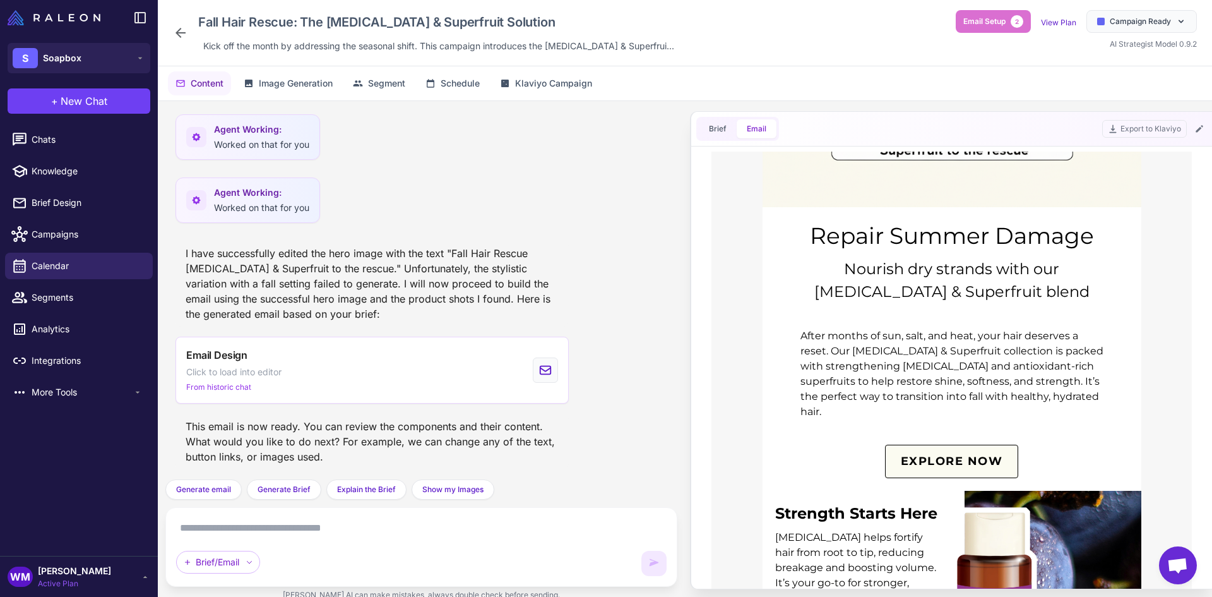
scroll to position [758, 0]
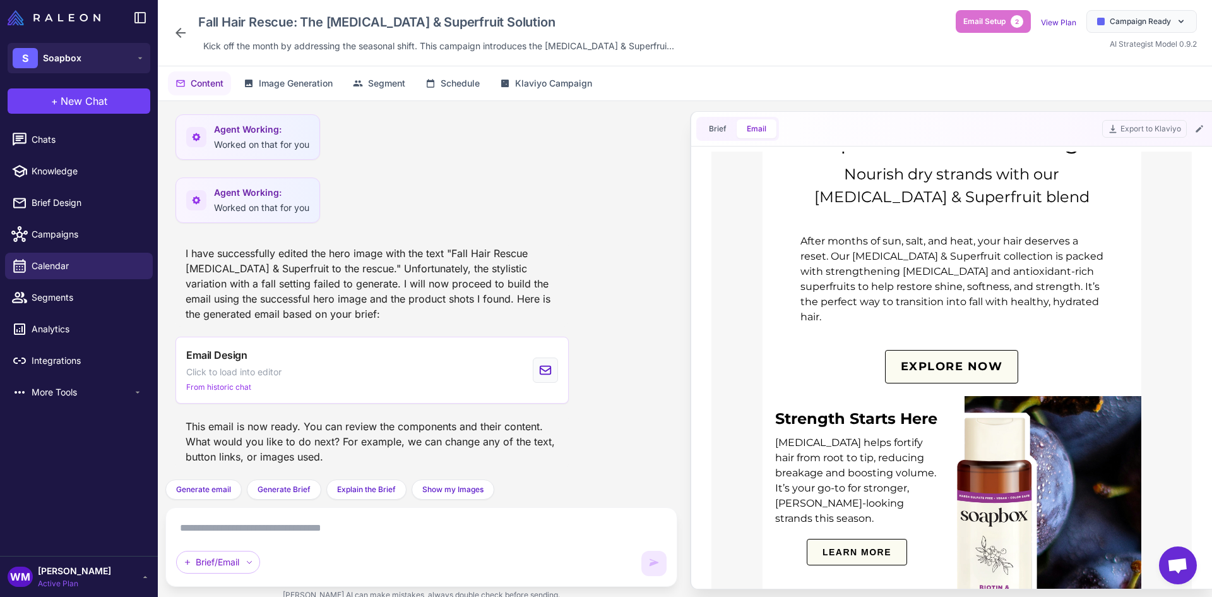
click at [871, 540] on td "LEARN MORE" at bounding box center [857, 559] width 189 height 40
click at [871, 539] on span "LEARN MORE" at bounding box center [857, 552] width 99 height 26
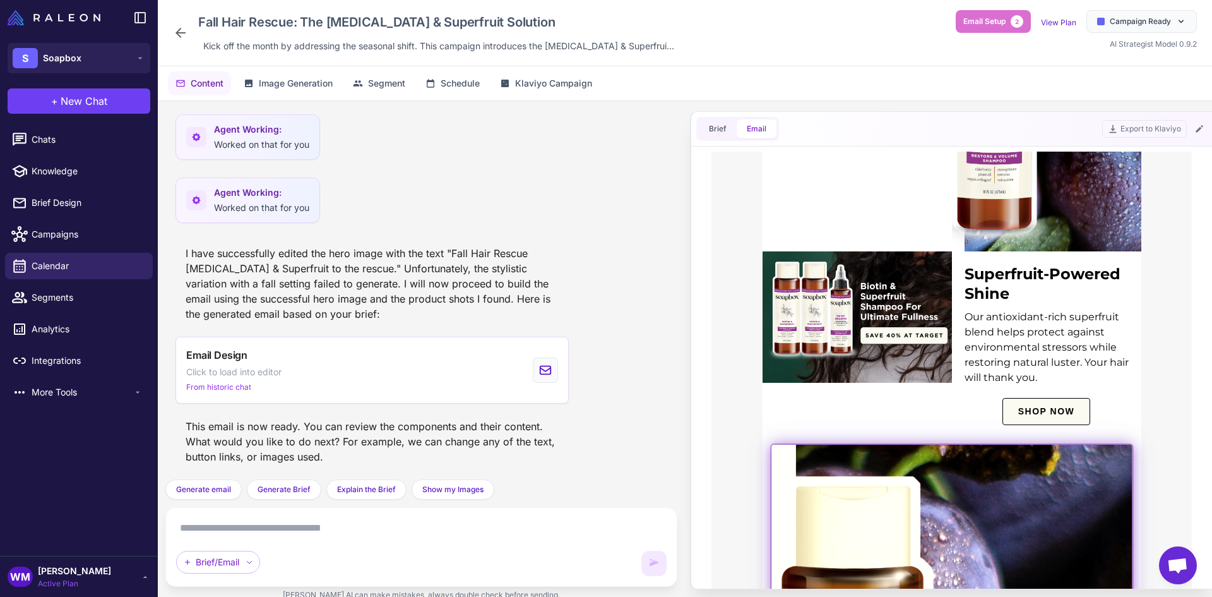
scroll to position [1326, 0]
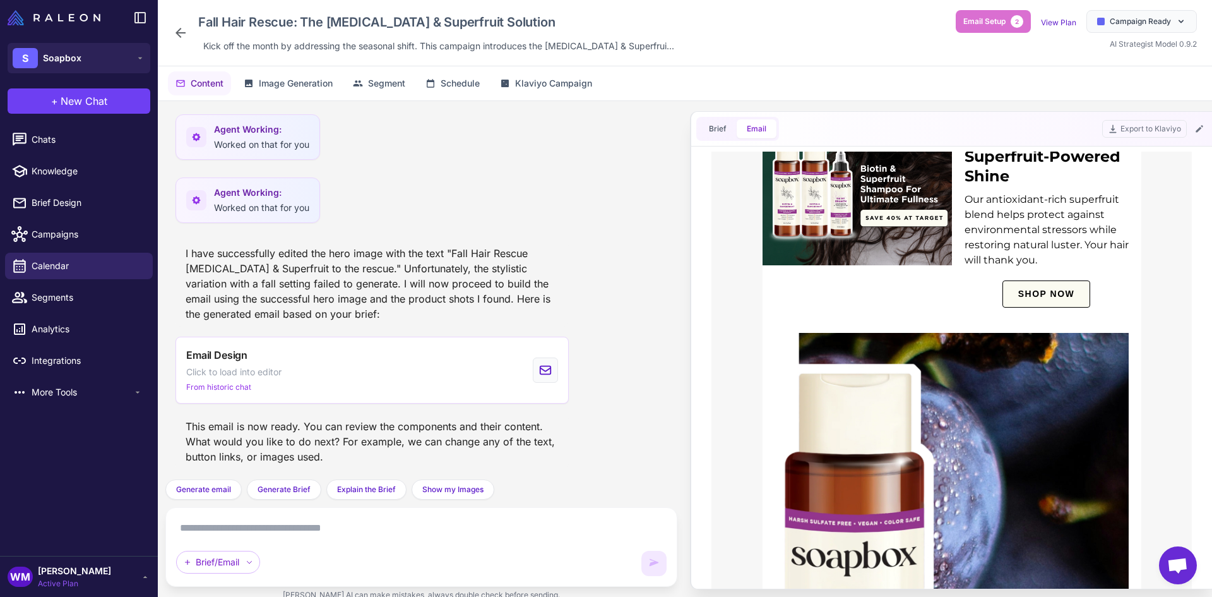
click at [1039, 258] on td "Our antioxidant-rich superfruit blend helps protect against environmental stres…" at bounding box center [1046, 233] width 189 height 95
click at [1042, 282] on span "SHOP NOW" at bounding box center [1046, 294] width 87 height 26
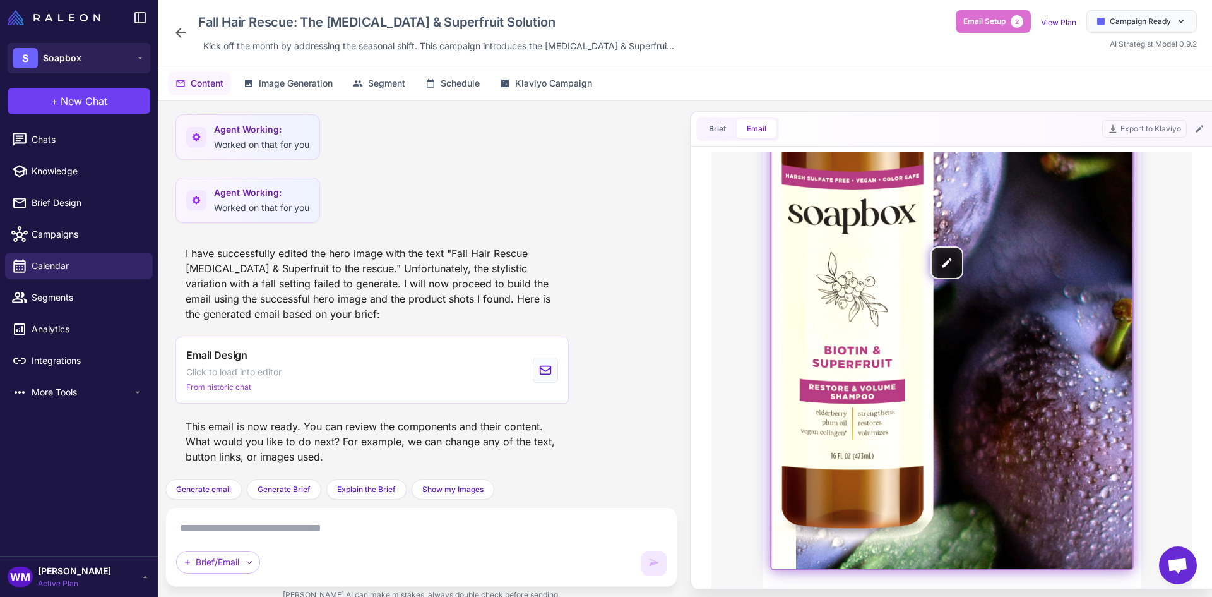
scroll to position [1831, 0]
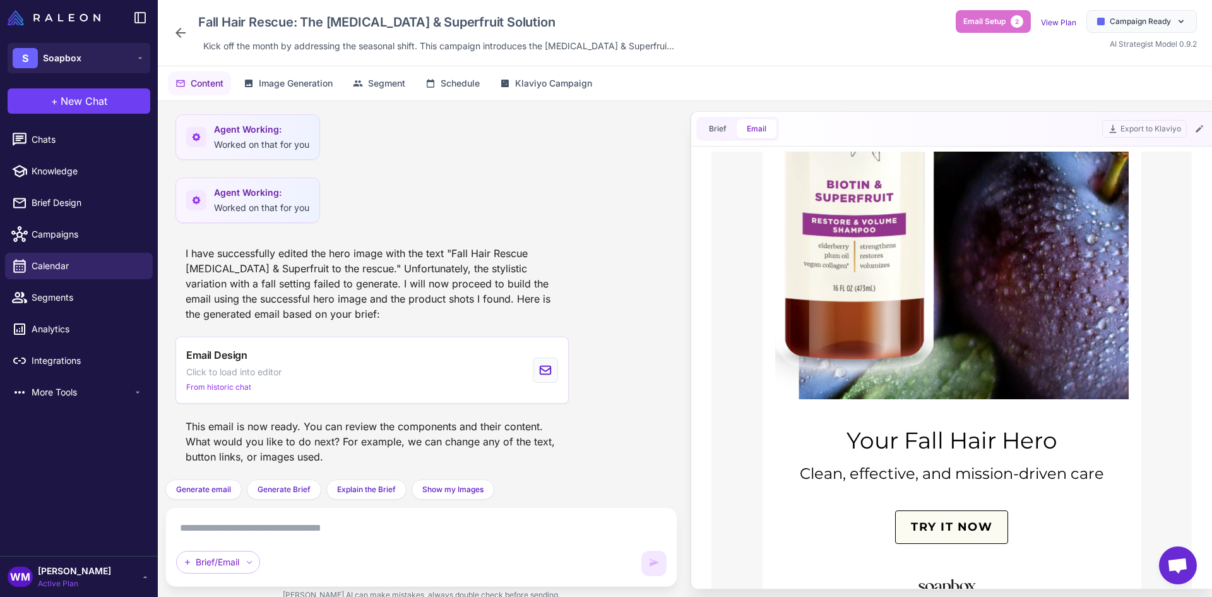
click at [955, 511] on span "TRY IT NOW" at bounding box center [952, 527] width 112 height 32
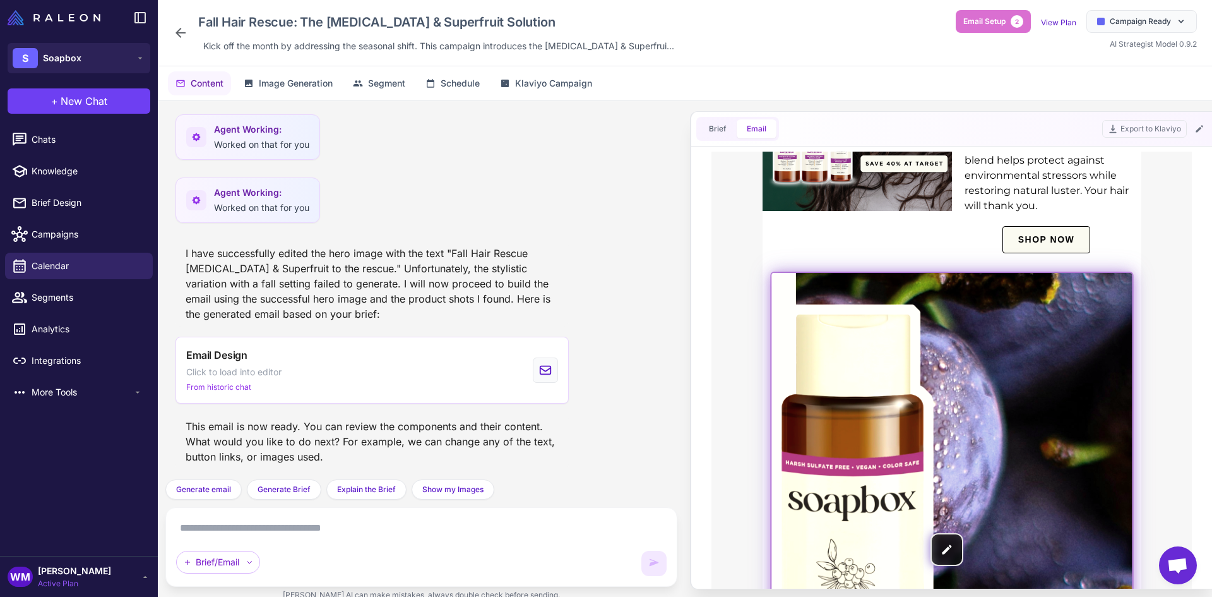
scroll to position [884, 0]
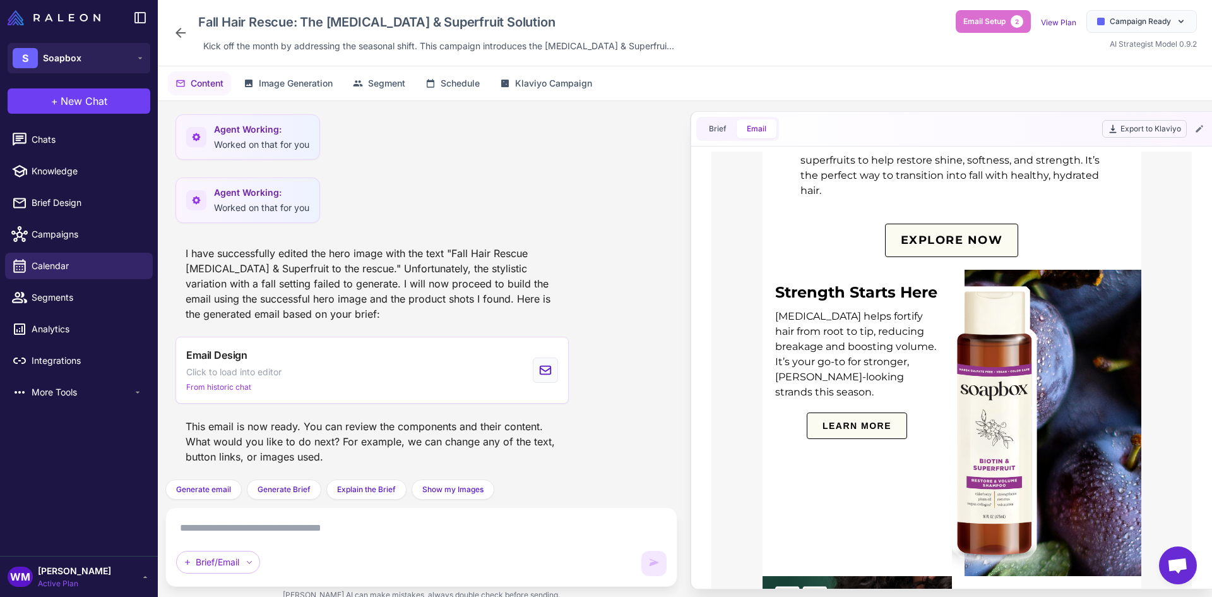
click at [1120, 127] on button "Export to Klaviyo" at bounding box center [1145, 129] width 85 height 18
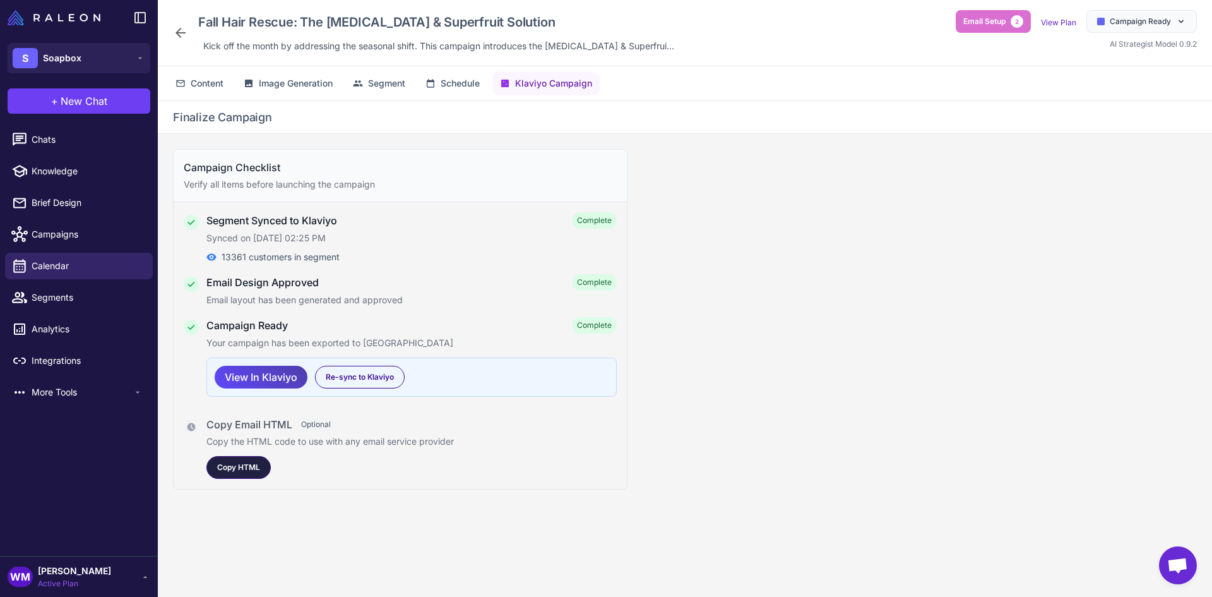
click at [246, 469] on span "Copy HTML" at bounding box center [238, 467] width 43 height 11
click at [200, 81] on span "Content" at bounding box center [207, 83] width 33 height 14
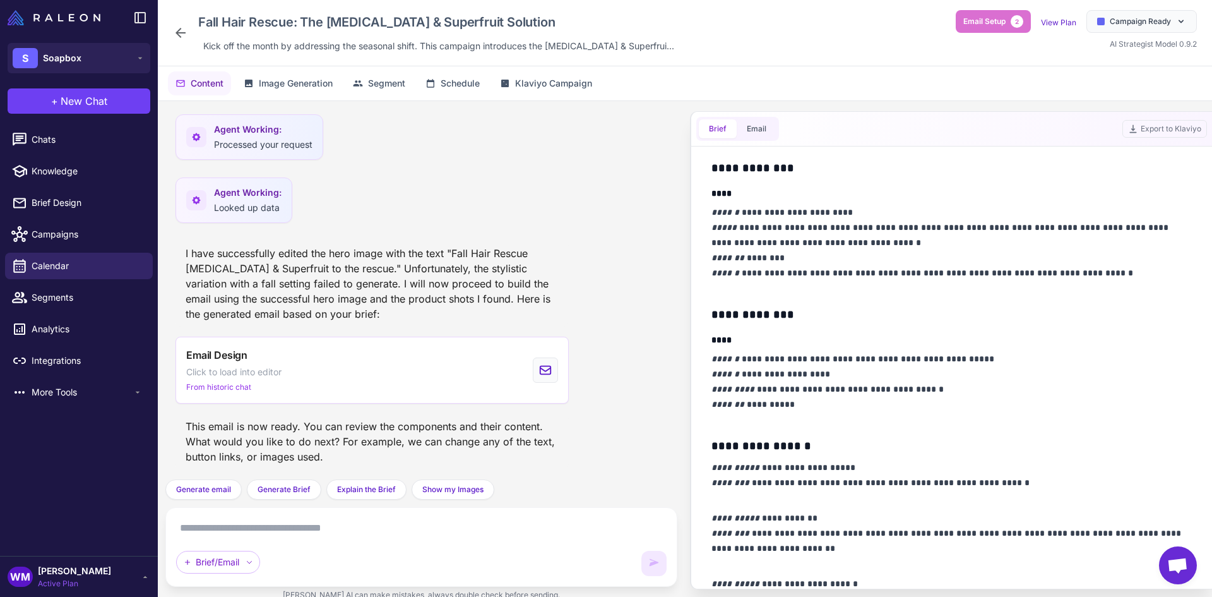
scroll to position [392, 0]
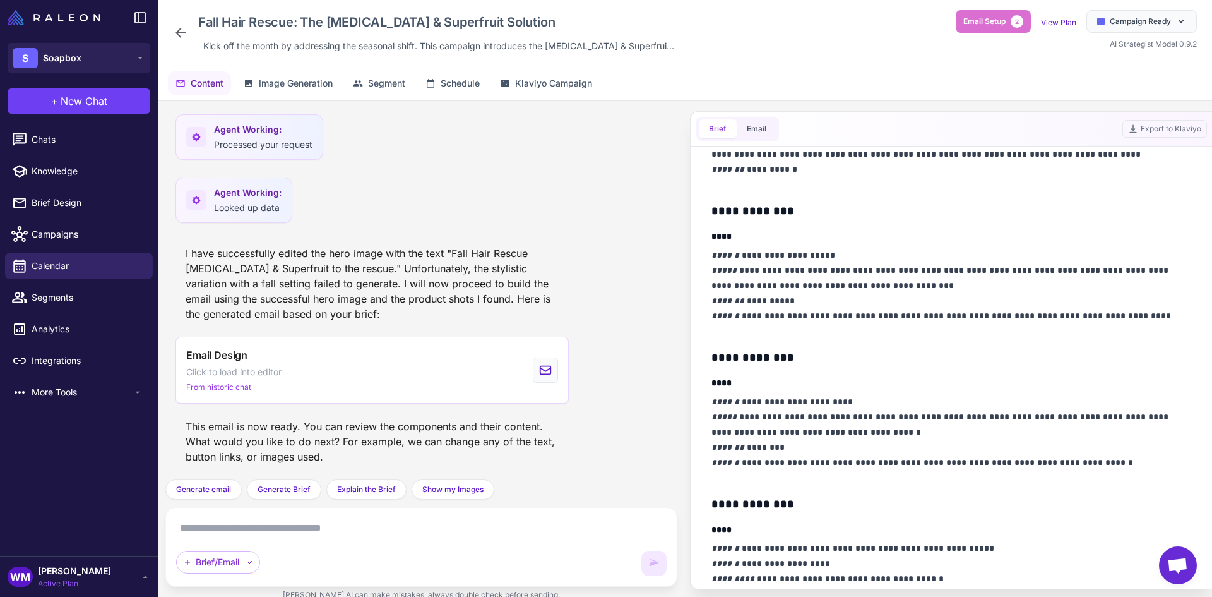
click at [796, 448] on p "**********" at bounding box center [949, 439] width 474 height 91
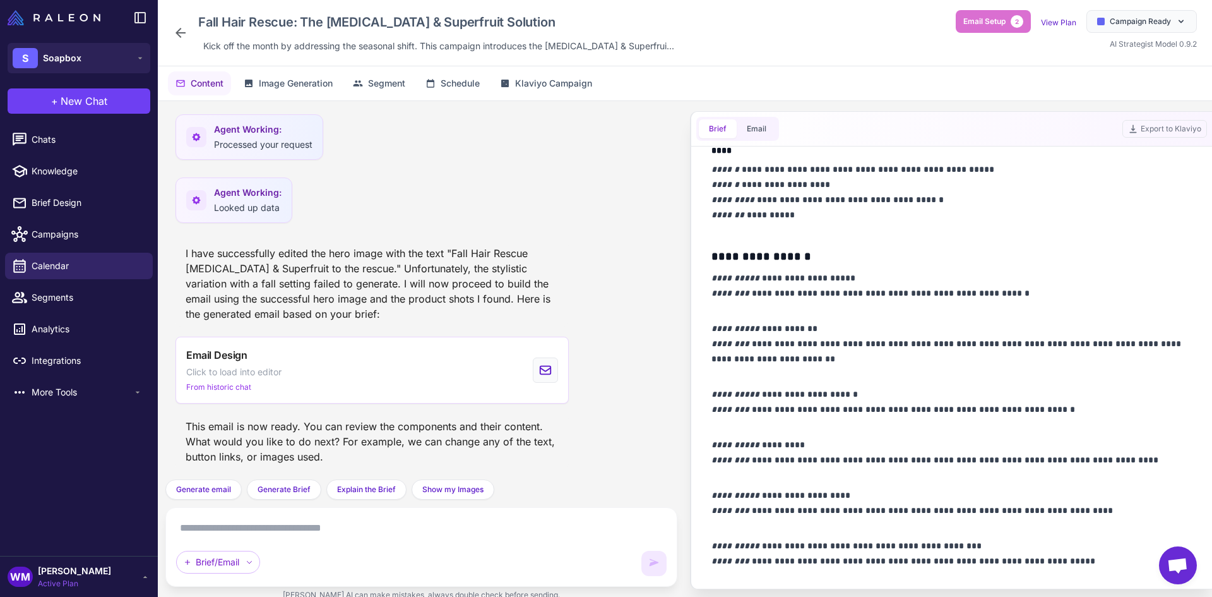
scroll to position [518, 0]
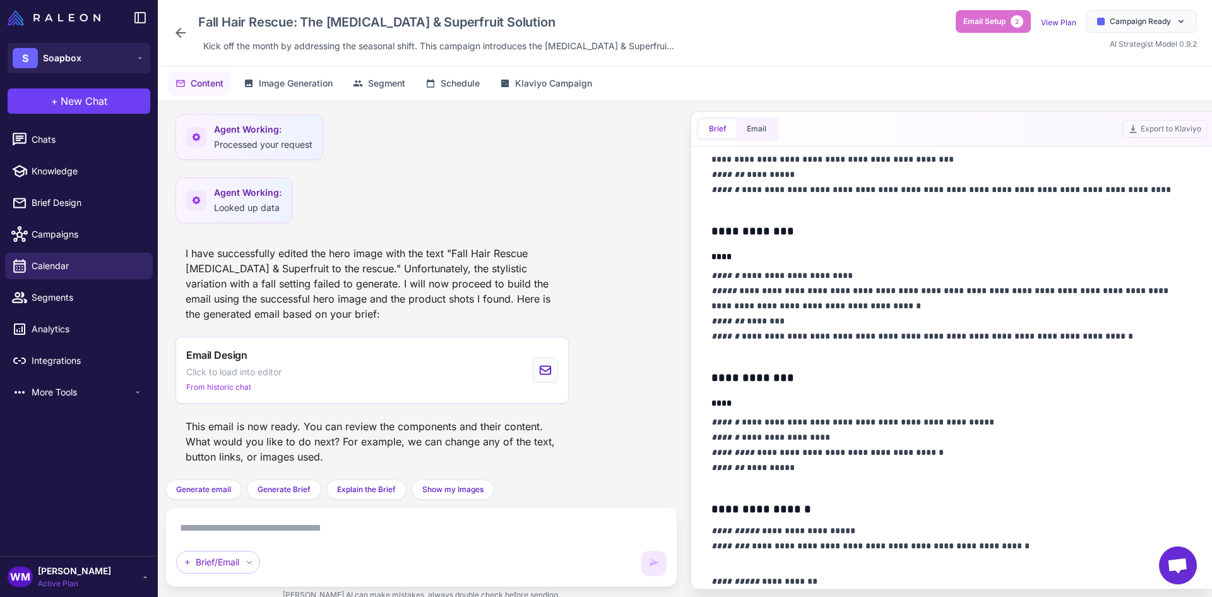
click at [229, 529] on textarea at bounding box center [421, 528] width 491 height 20
click at [758, 129] on button "Email" at bounding box center [757, 128] width 40 height 19
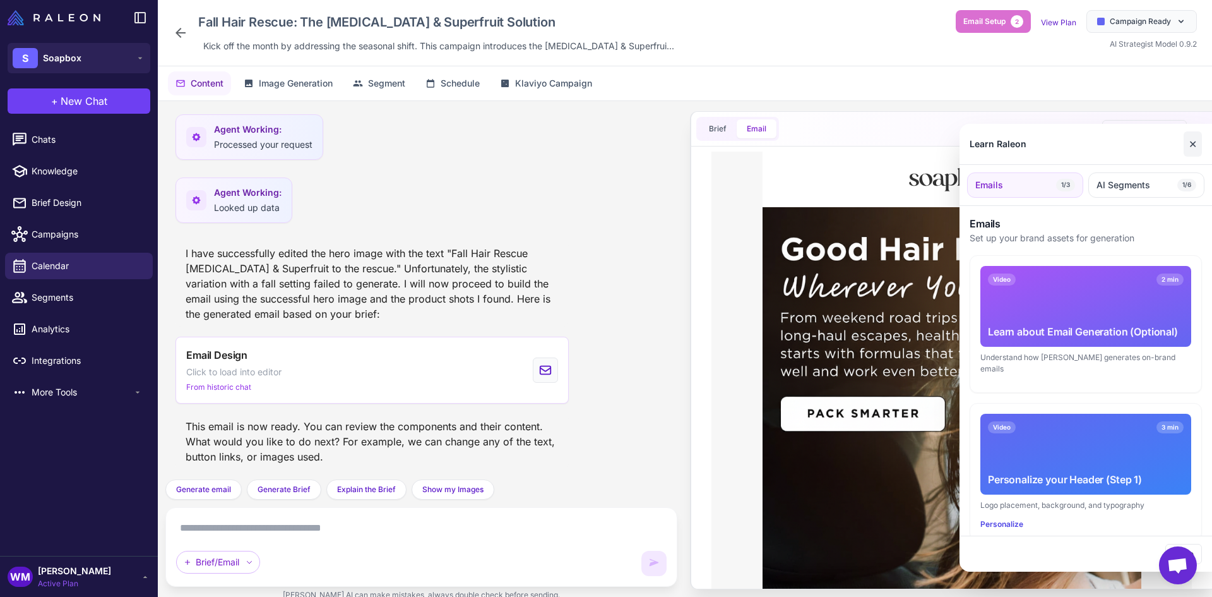
click at [1200, 143] on button "✕" at bounding box center [1193, 143] width 18 height 25
click at [326, 524] on div at bounding box center [606, 298] width 1212 height 597
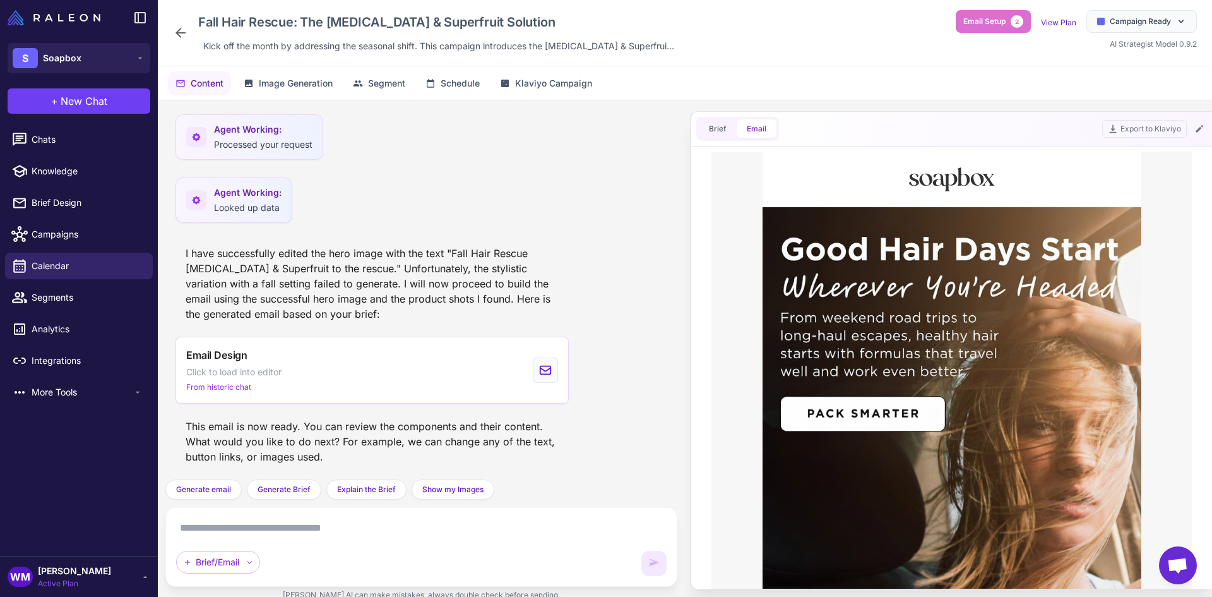
click at [299, 525] on textarea at bounding box center [421, 528] width 491 height 20
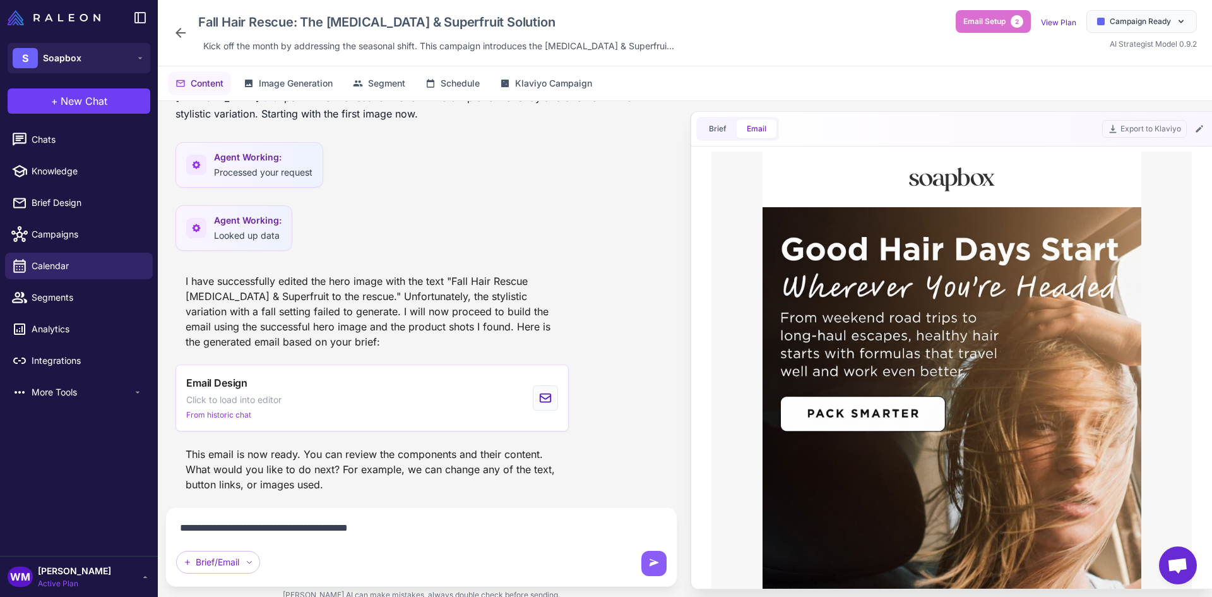
type textarea "**********"
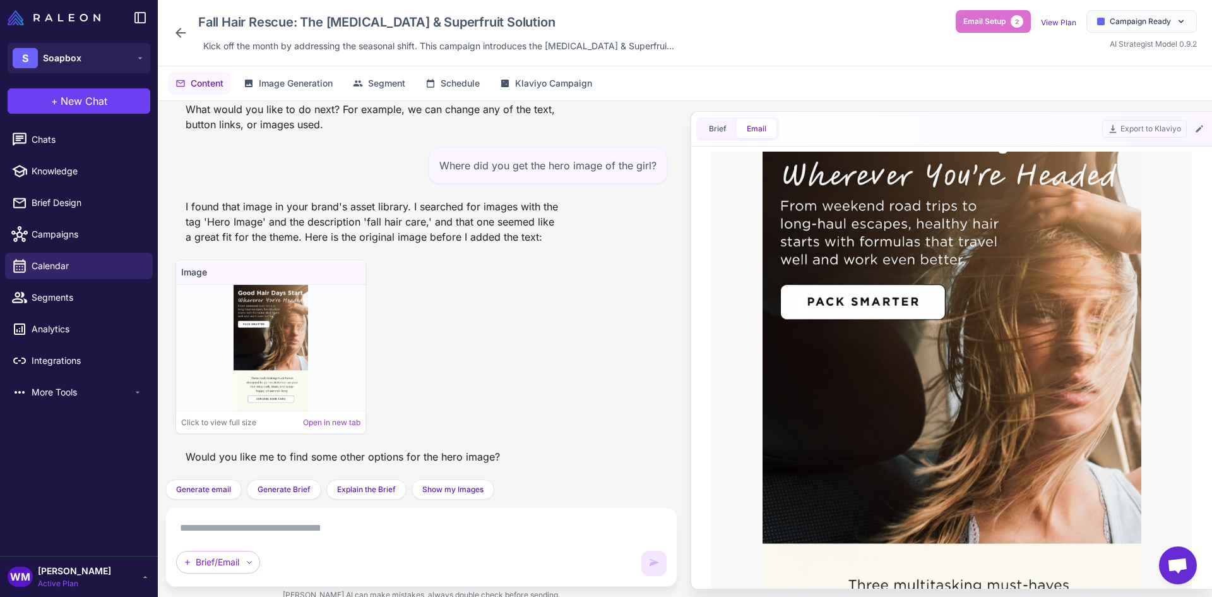
scroll to position [0, 0]
